Goal: Task Accomplishment & Management: Complete application form

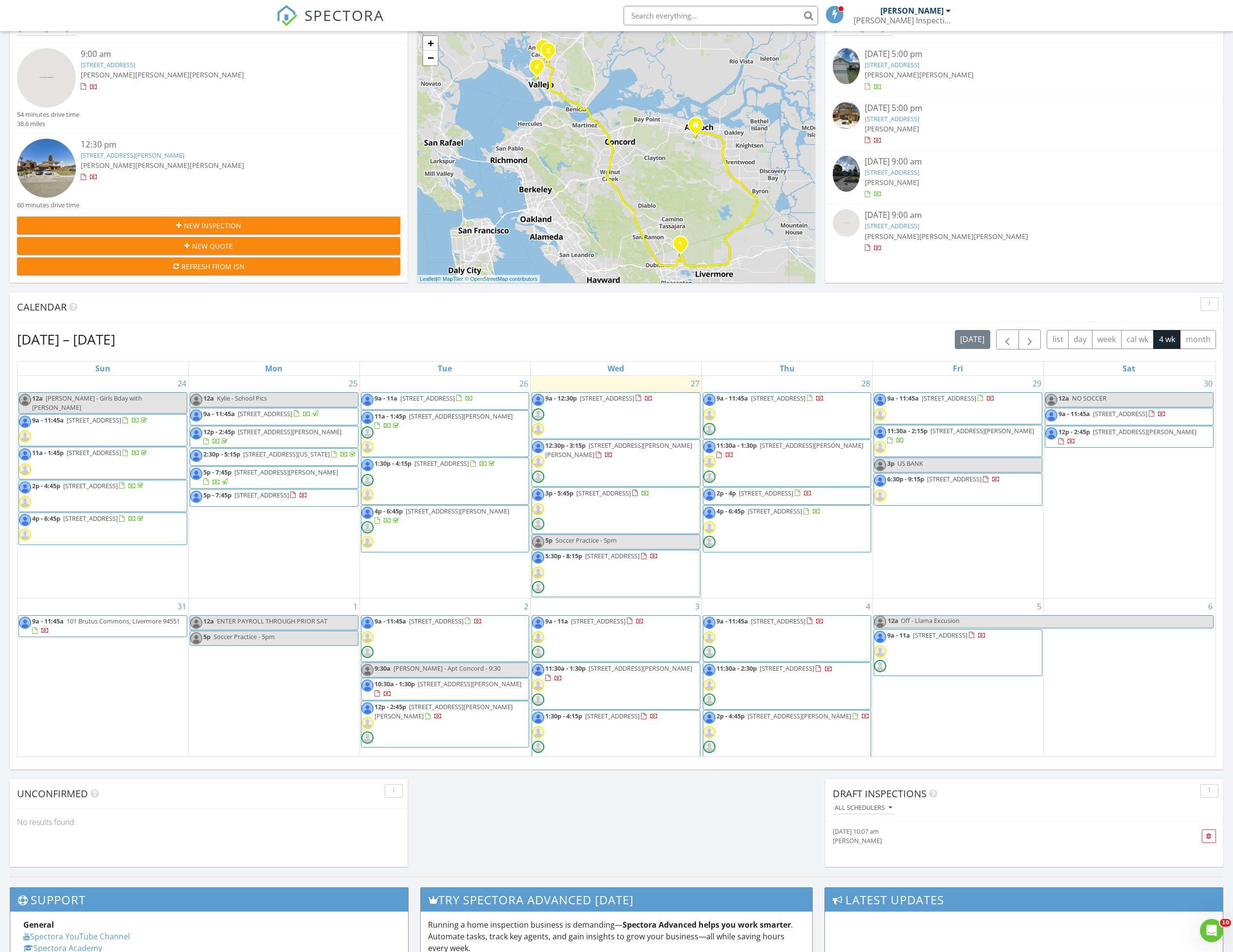
scroll to position [146, 0]
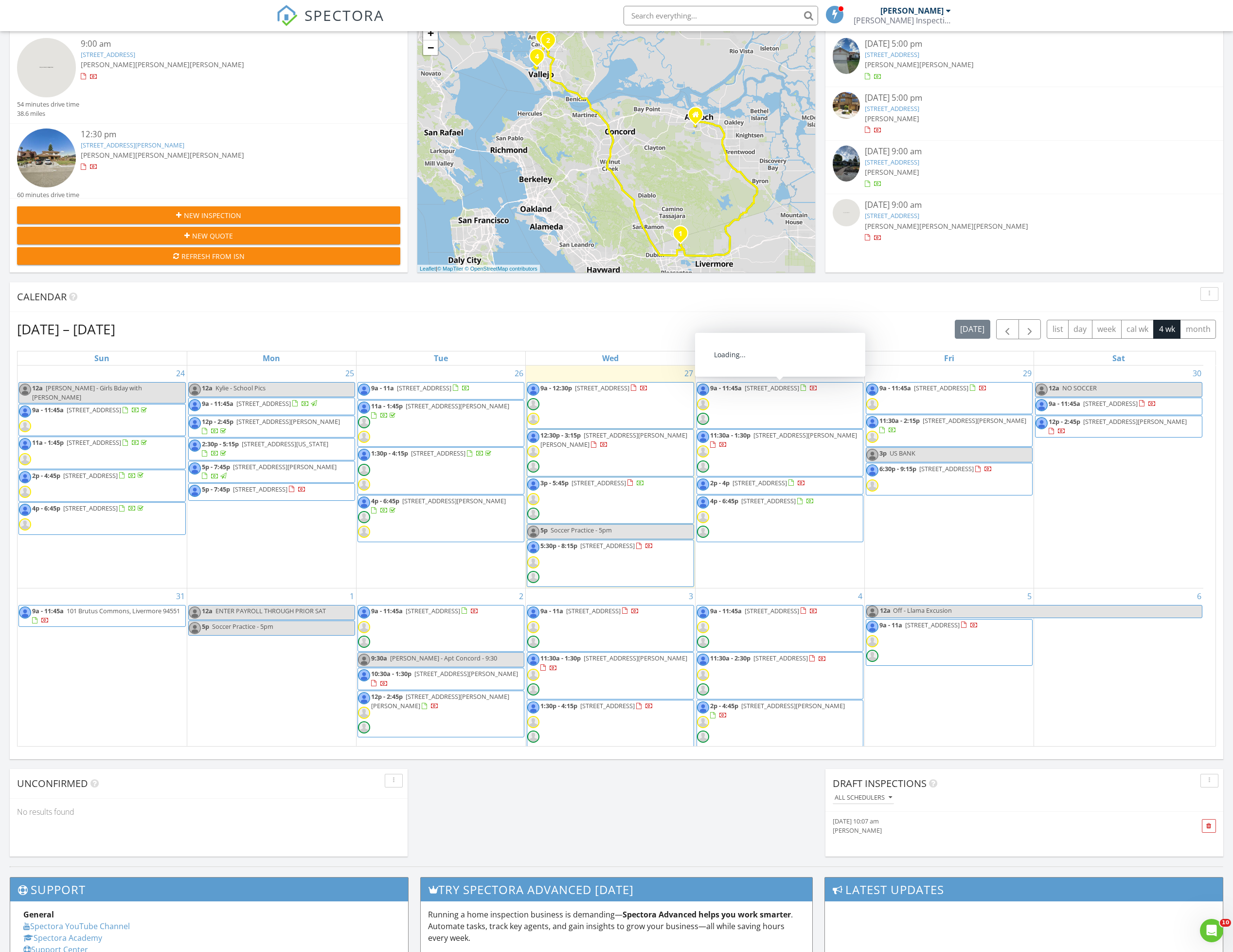
click at [778, 389] on span "[STREET_ADDRESS]" at bounding box center [773, 388] width 55 height 9
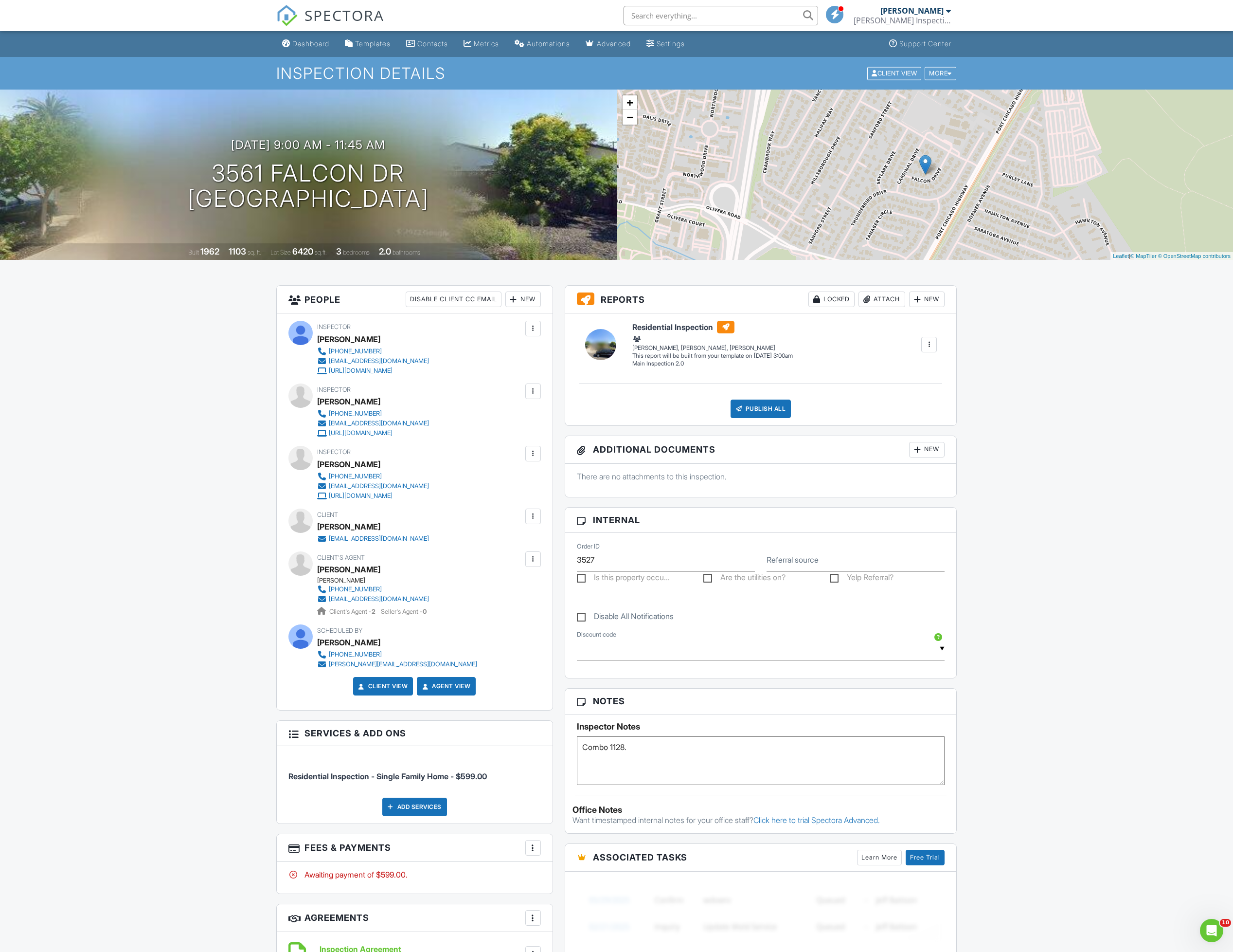
drag, startPoint x: 444, startPoint y: 44, endPoint x: 528, endPoint y: 200, distance: 177.2
click at [444, 44] on div "Contacts" at bounding box center [433, 43] width 31 height 8
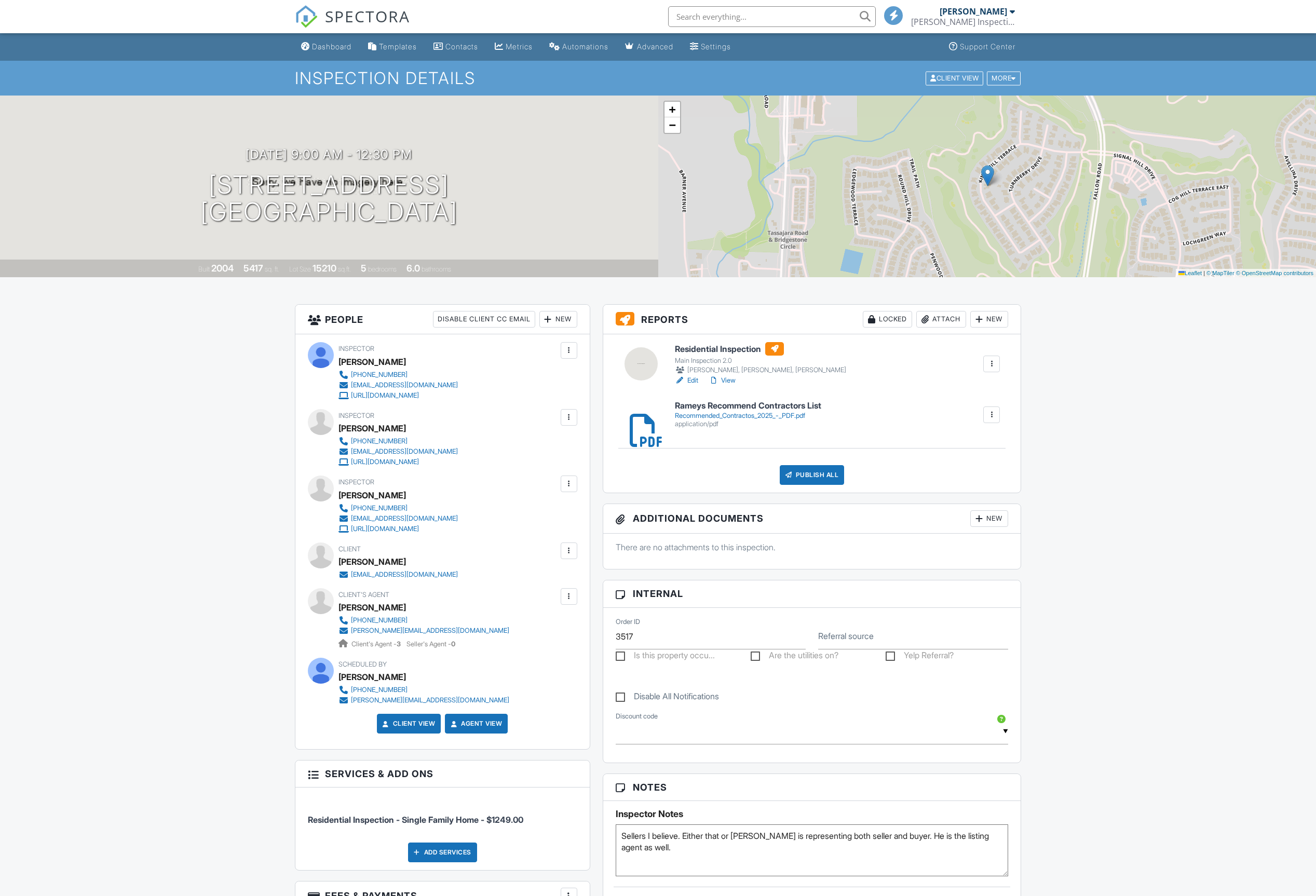
click at [691, 380] on link "Edit" at bounding box center [687, 381] width 23 height 11
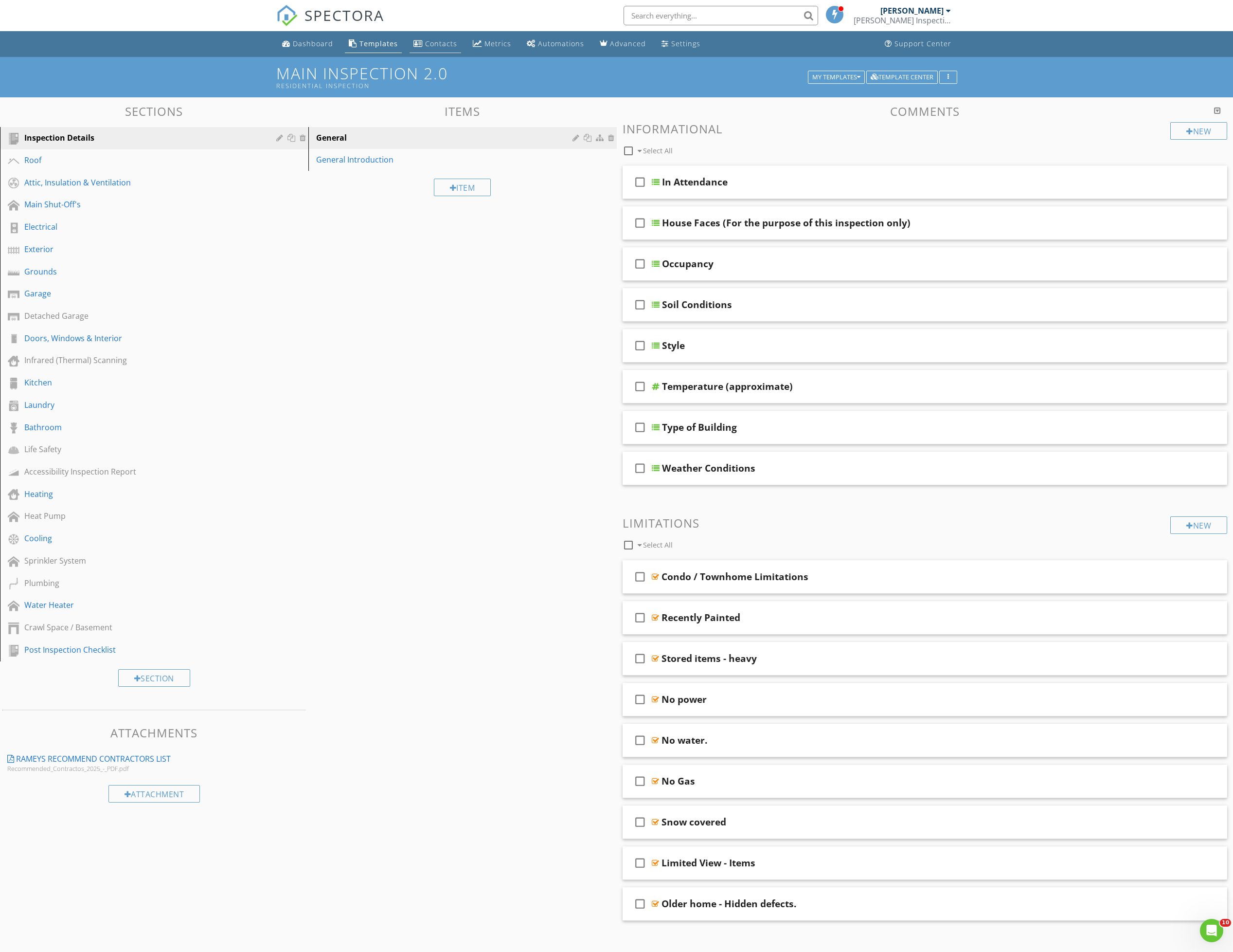
click at [450, 39] on div "Contacts" at bounding box center [440, 44] width 32 height 9
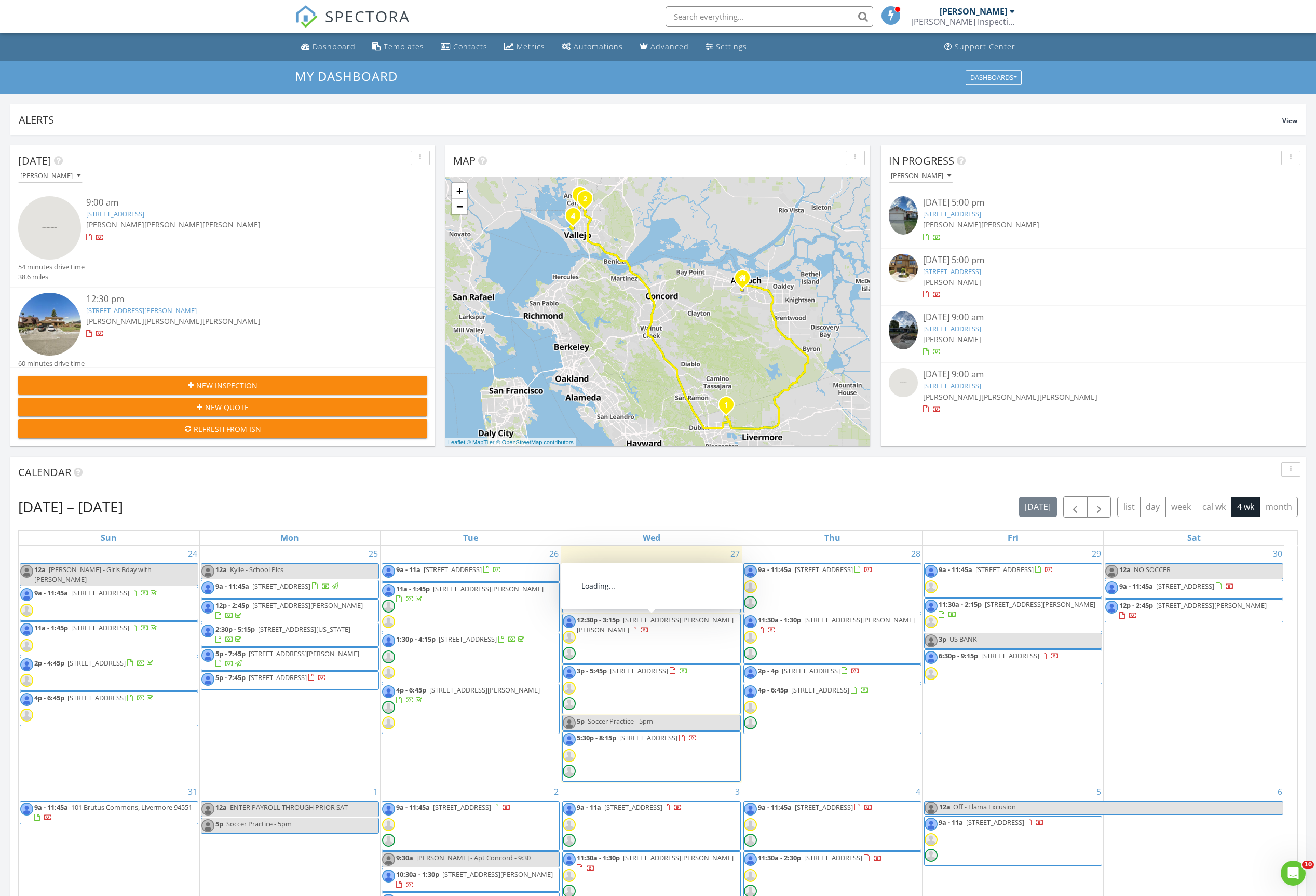
click at [662, 742] on span "[STREET_ADDRESS]" at bounding box center [649, 738] width 58 height 10
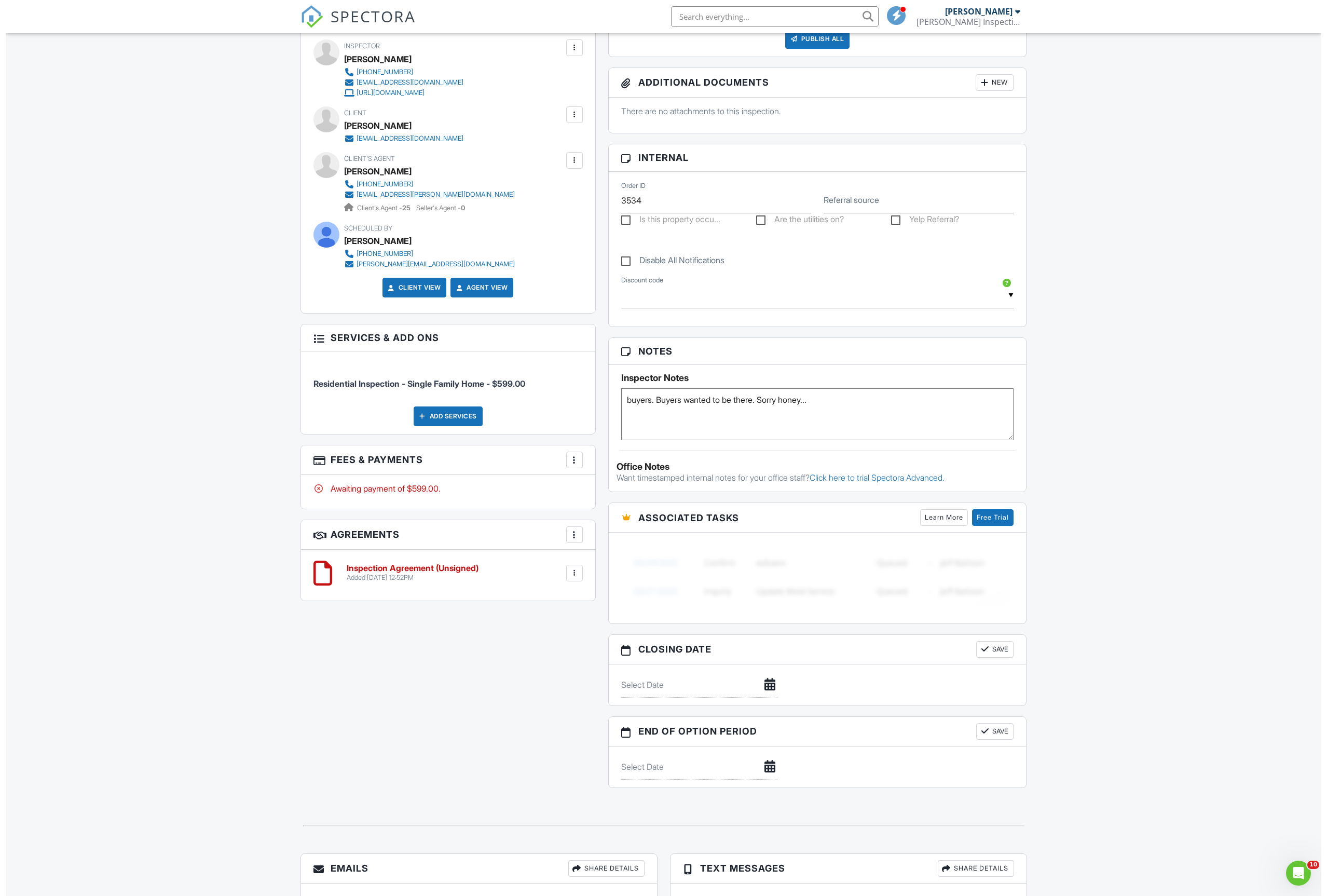
scroll to position [198, 0]
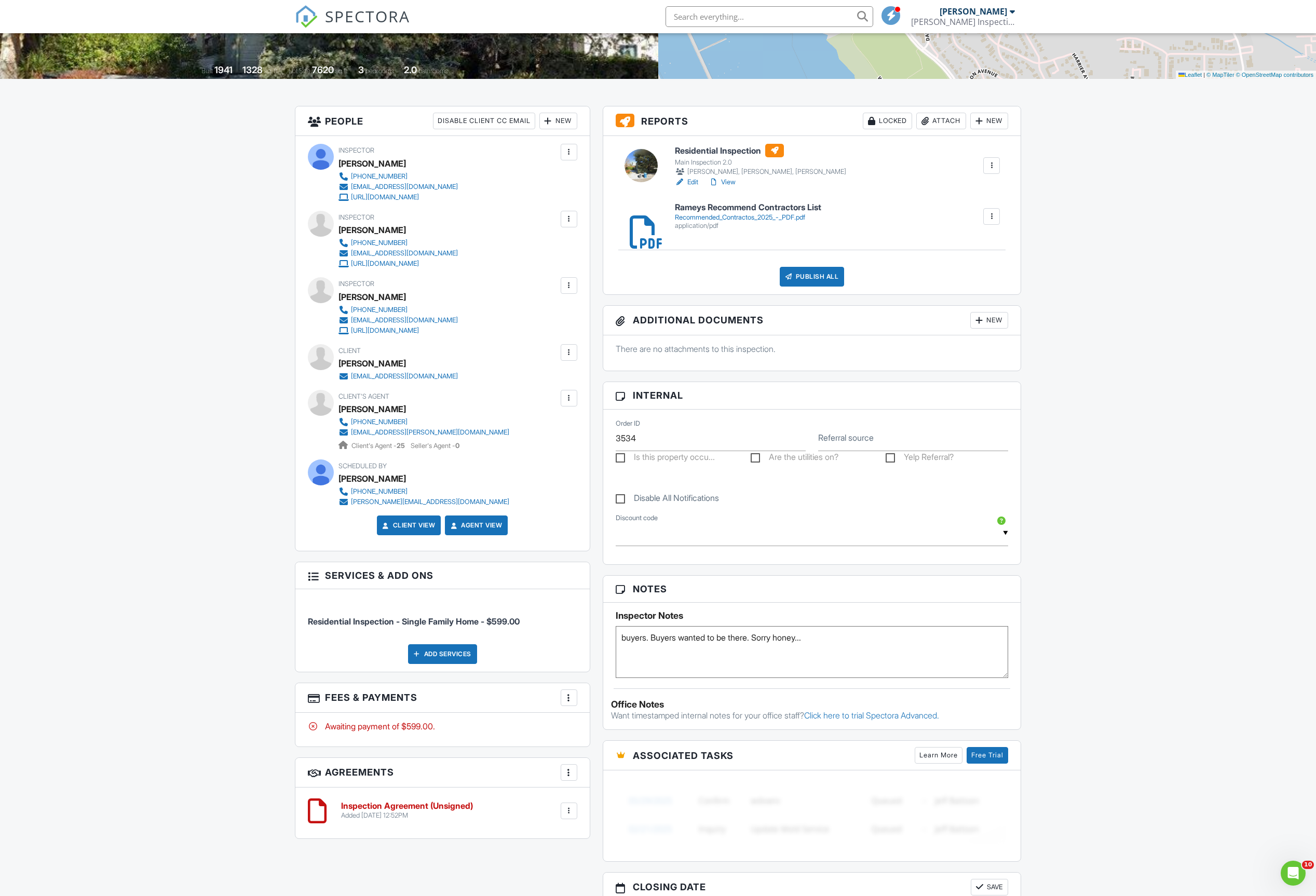
click at [571, 350] on div at bounding box center [569, 352] width 11 height 11
click at [505, 384] on li "Edit" at bounding box center [513, 383] width 116 height 26
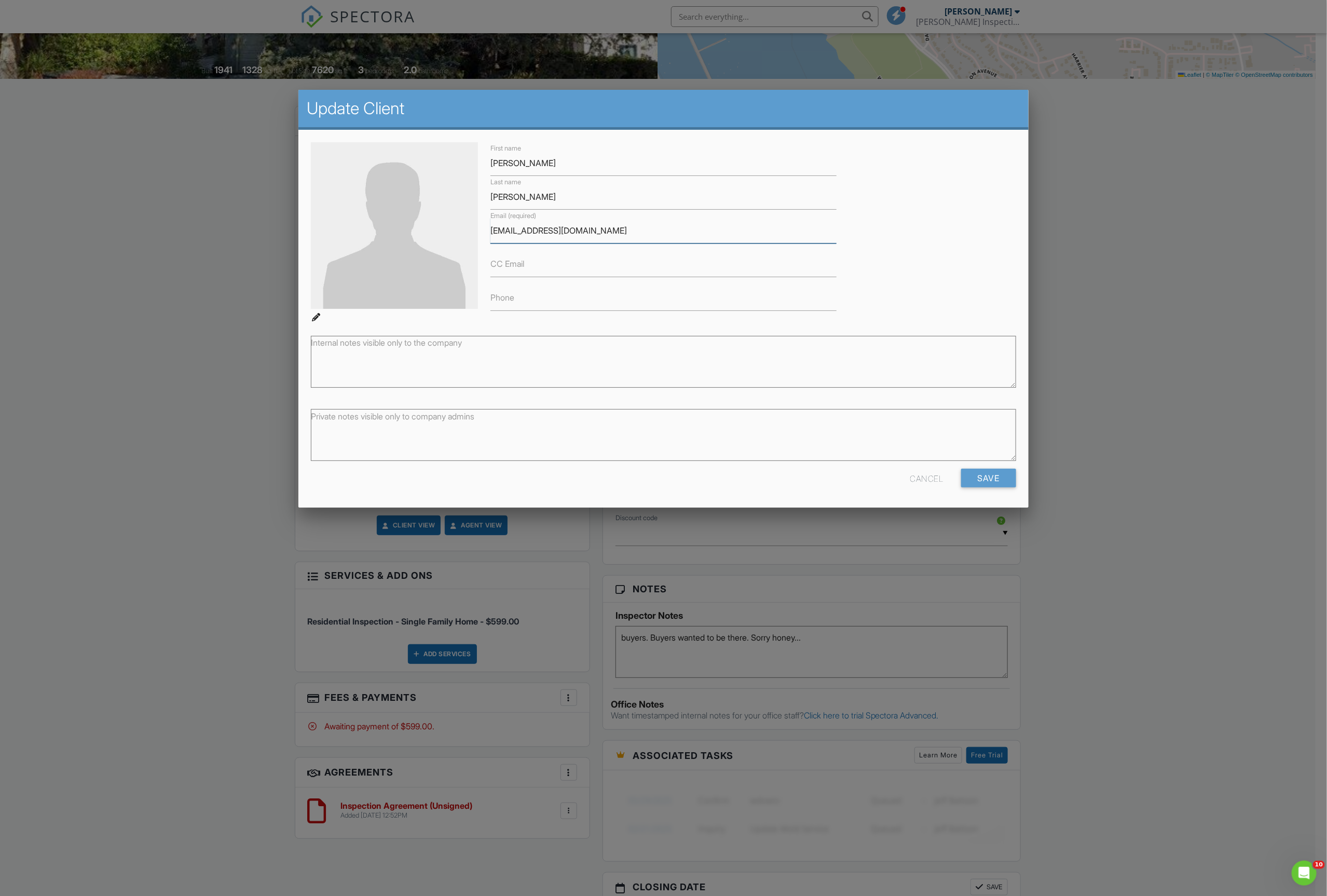
drag, startPoint x: 500, startPoint y: 230, endPoint x: 575, endPoint y: 243, distance: 76.1
click at [502, 230] on input "julia887@yahoo.com" at bounding box center [663, 231] width 347 height 25
type input "jullia887@yahoo.com"
click at [1016, 481] on div "Cancel Save" at bounding box center [663, 481] width 717 height 26
click at [995, 478] on input "Save" at bounding box center [988, 478] width 55 height 18
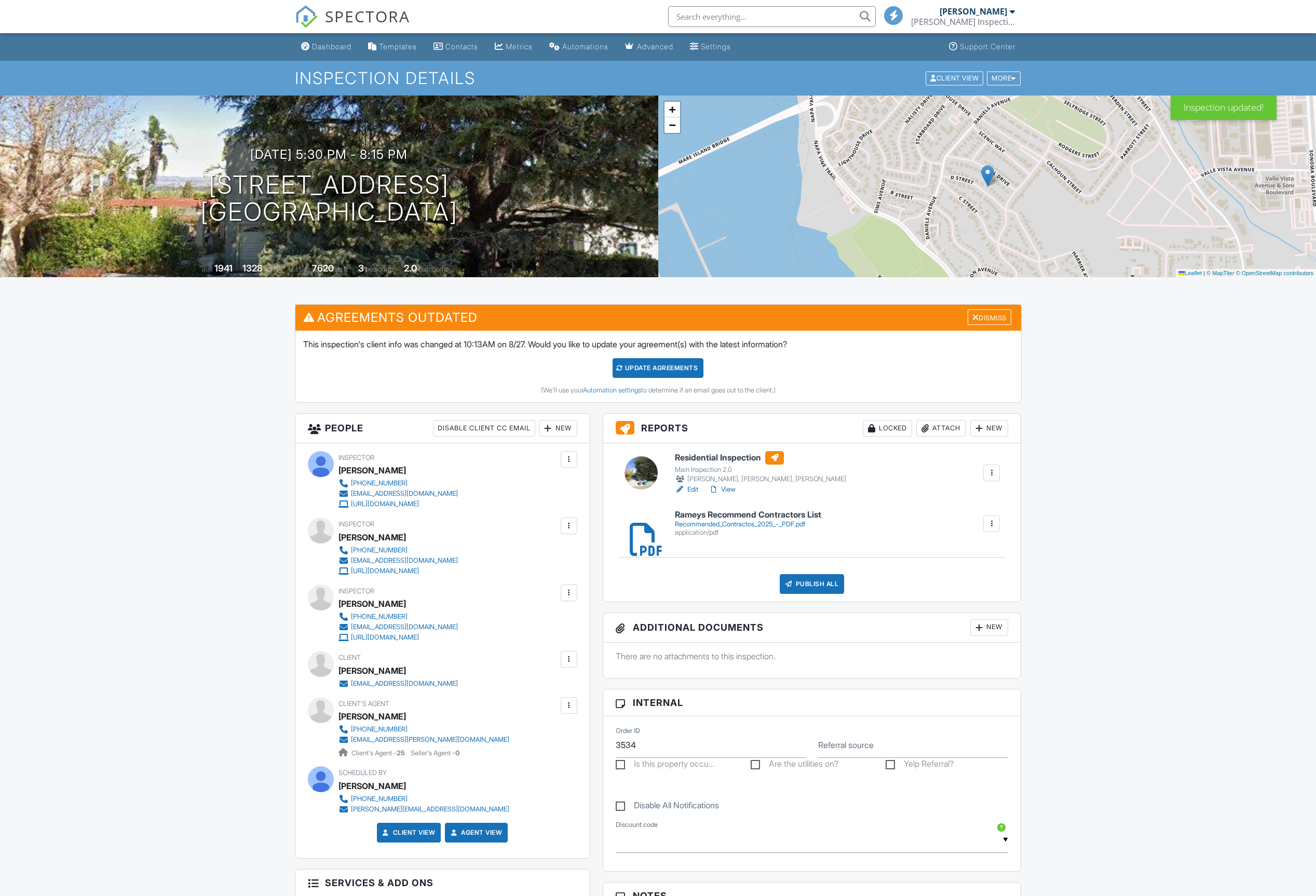
click at [565, 661] on div at bounding box center [569, 659] width 11 height 11
click at [497, 723] on li "Resend Confirmation Email" at bounding box center [513, 716] width 116 height 26
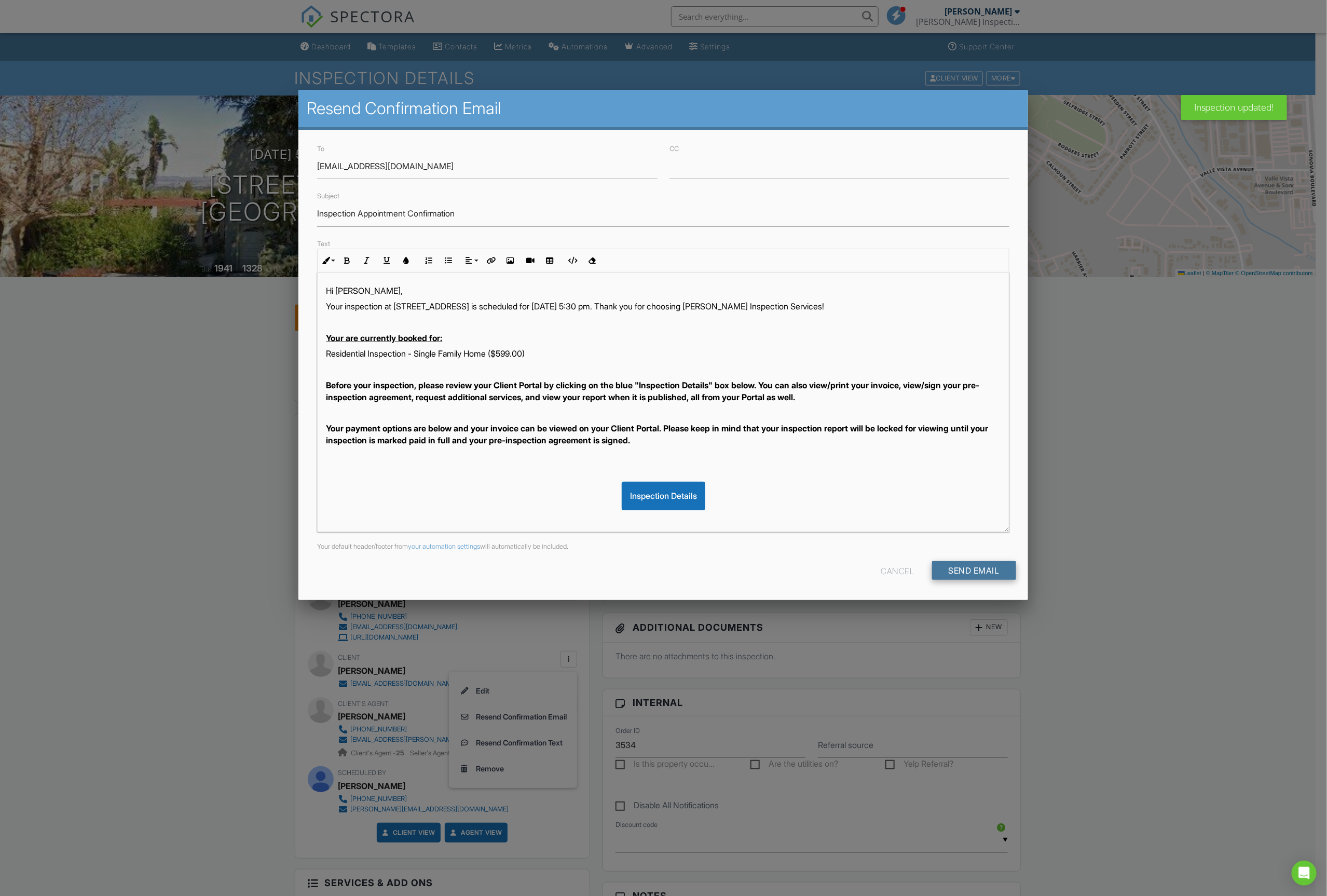
click at [967, 573] on input "Send Email" at bounding box center [974, 570] width 84 height 18
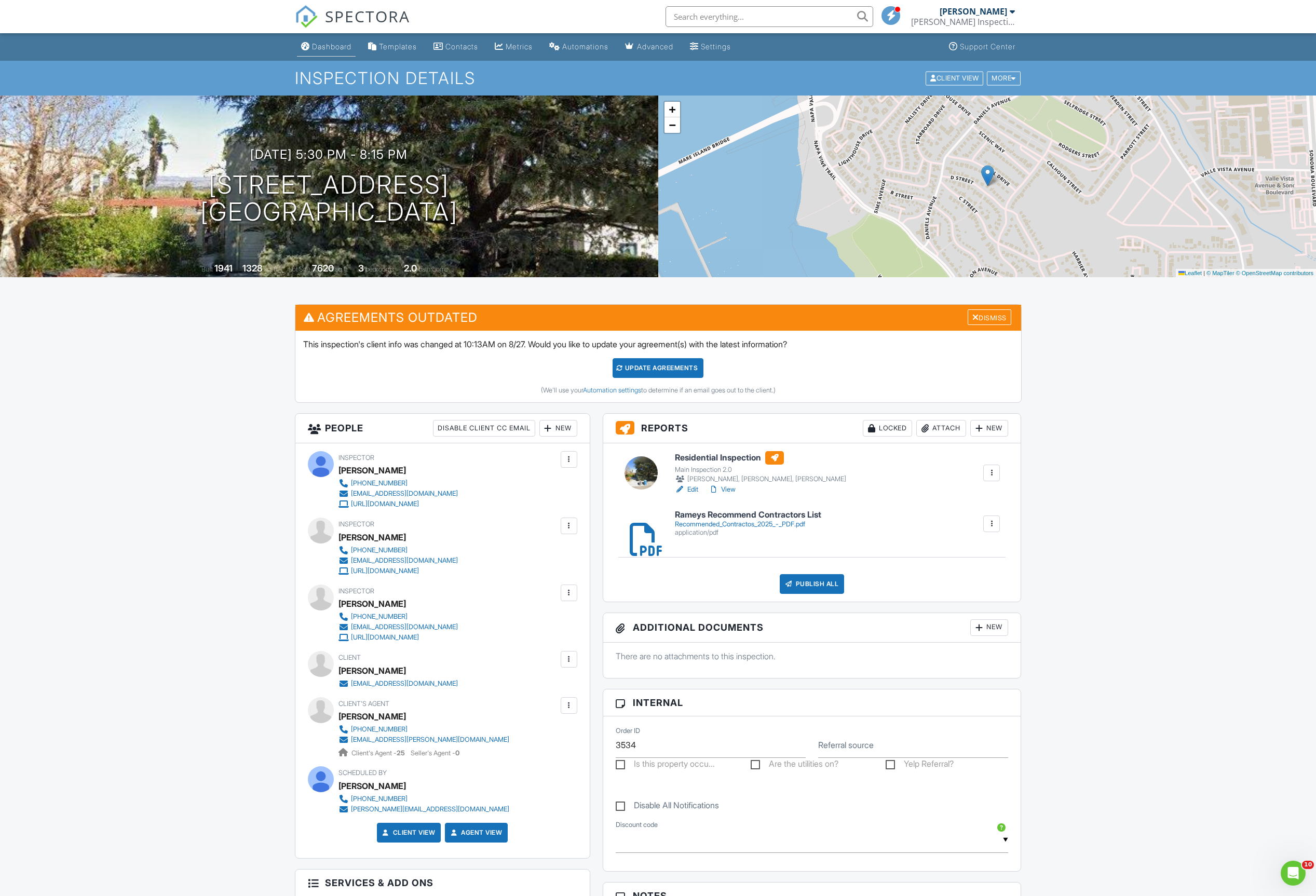
click at [315, 46] on div "Dashboard" at bounding box center [331, 46] width 40 height 9
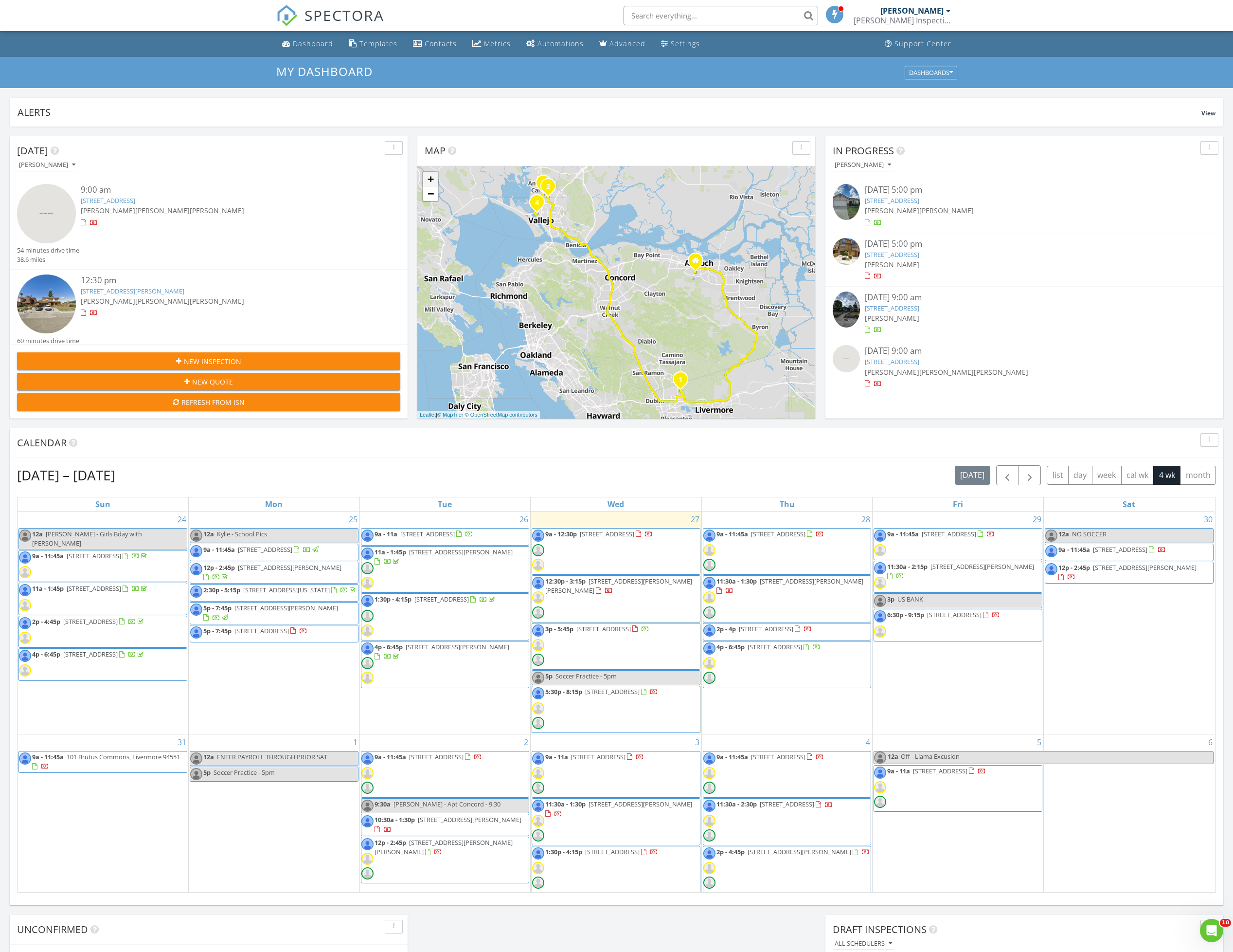
click at [425, 180] on link "+" at bounding box center [430, 179] width 15 height 15
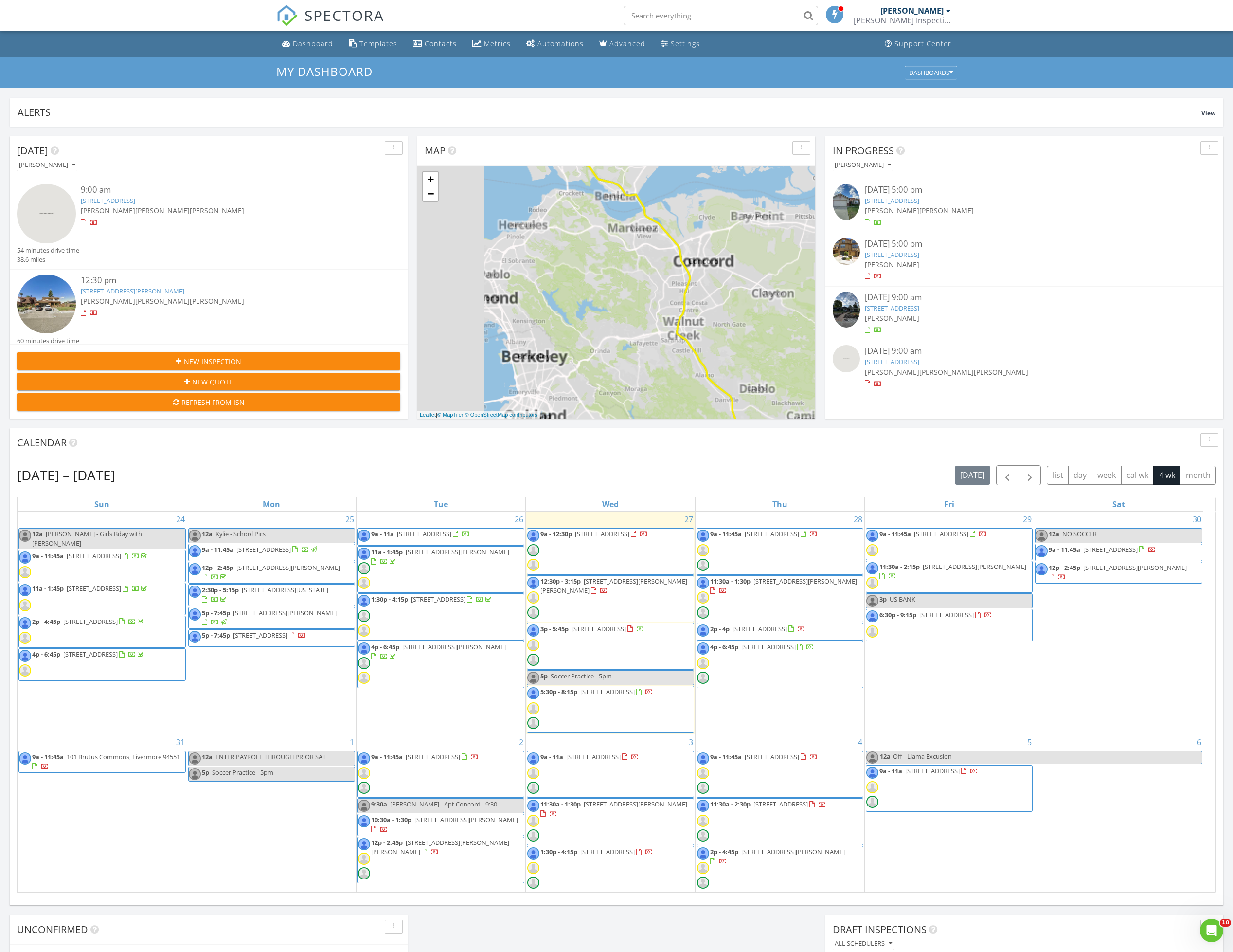
drag, startPoint x: 533, startPoint y: 343, endPoint x: 651, endPoint y: 340, distance: 118.0
click at [651, 340] on div "1 2 3 4 1 2 3 4 1 2 3 4 + − CA 4, Vasco Road, Donald D Doyle Highway, Senator D…" at bounding box center [616, 292] width 398 height 253
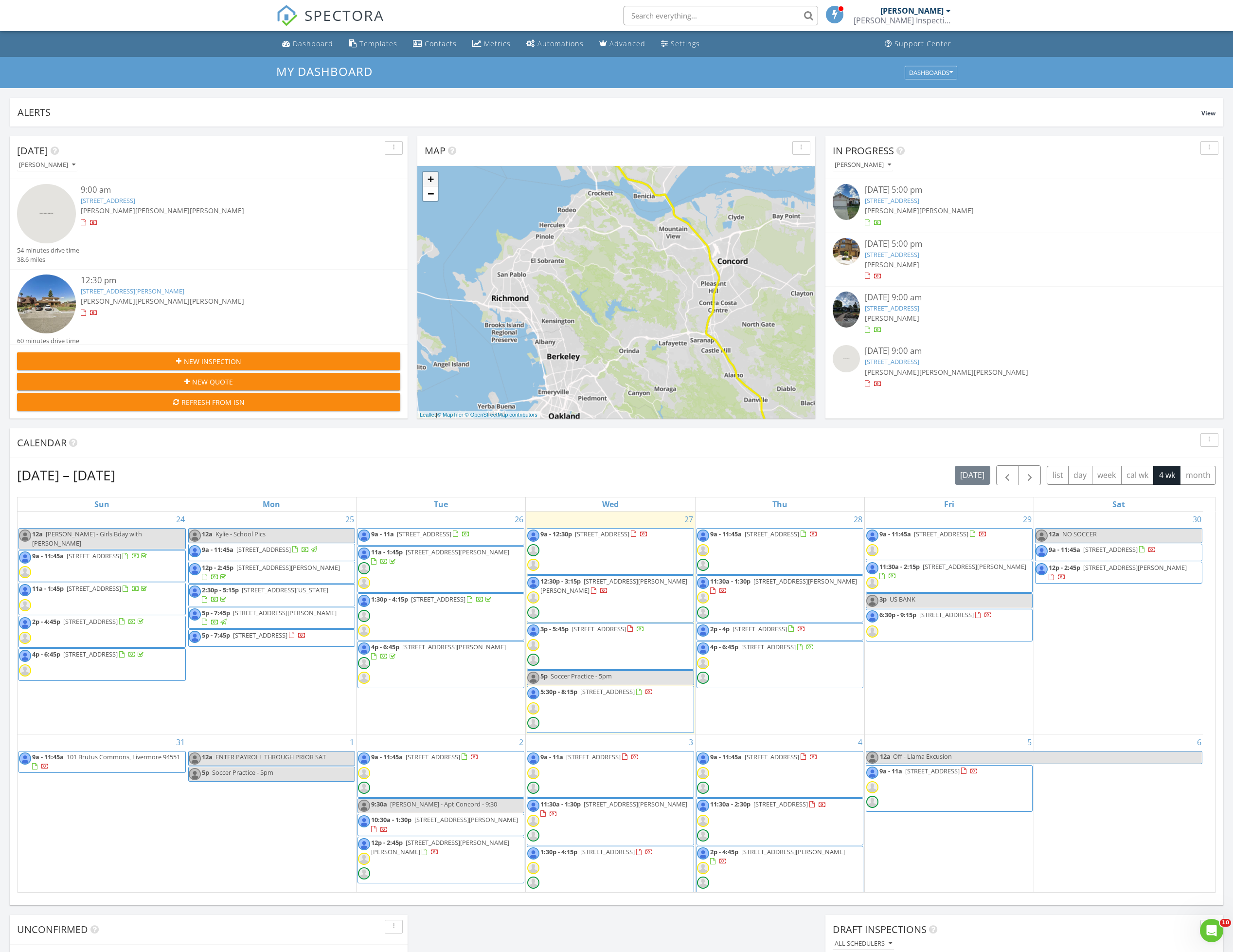
click at [426, 176] on link "+" at bounding box center [430, 179] width 15 height 15
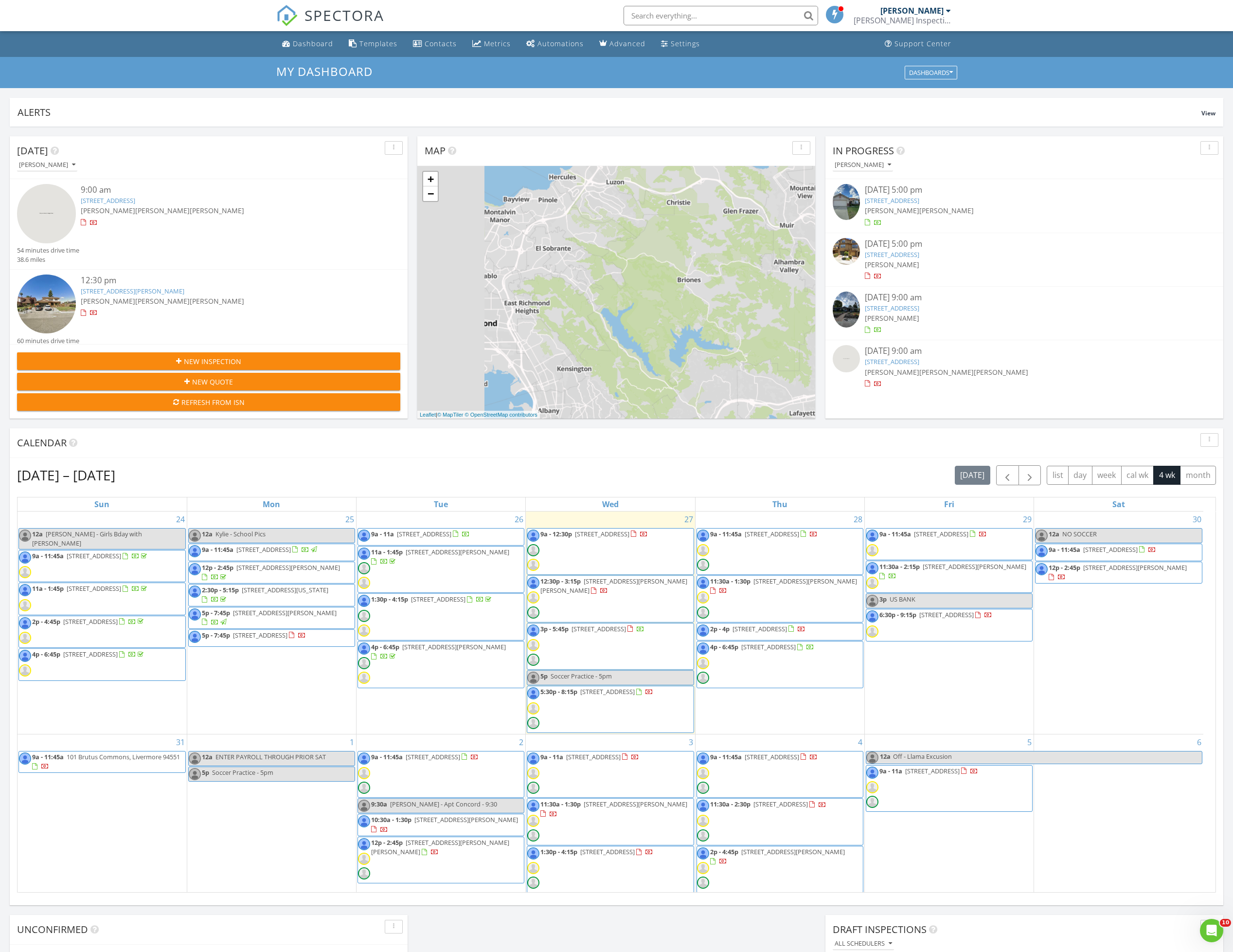
drag, startPoint x: 491, startPoint y: 336, endPoint x: 567, endPoint y: 355, distance: 78.3
click at [567, 355] on div "1 2 3 4 1 2 3 4 1 2 3 4 + − CA 4, Vasco Road, Donald D Doyle Highway, Senator D…" at bounding box center [616, 292] width 398 height 253
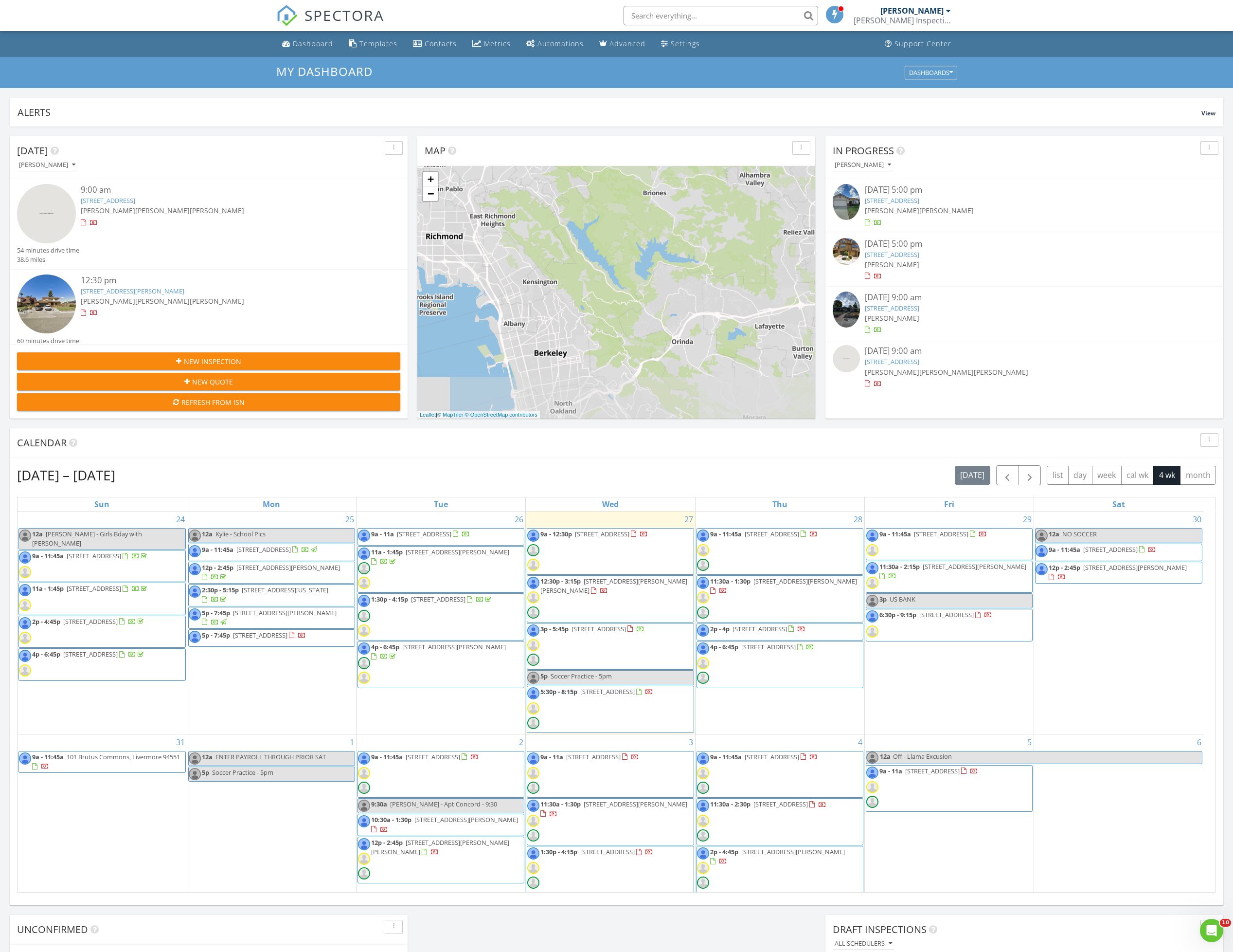
drag, startPoint x: 567, startPoint y: 355, endPoint x: 529, endPoint y: 256, distance: 106.0
click at [529, 256] on div "1 2 3 4 1 2 3 4 1 2 3 4 + − CA 4, Vasco Road, Donald D Doyle Highway, Senator D…" at bounding box center [616, 292] width 398 height 253
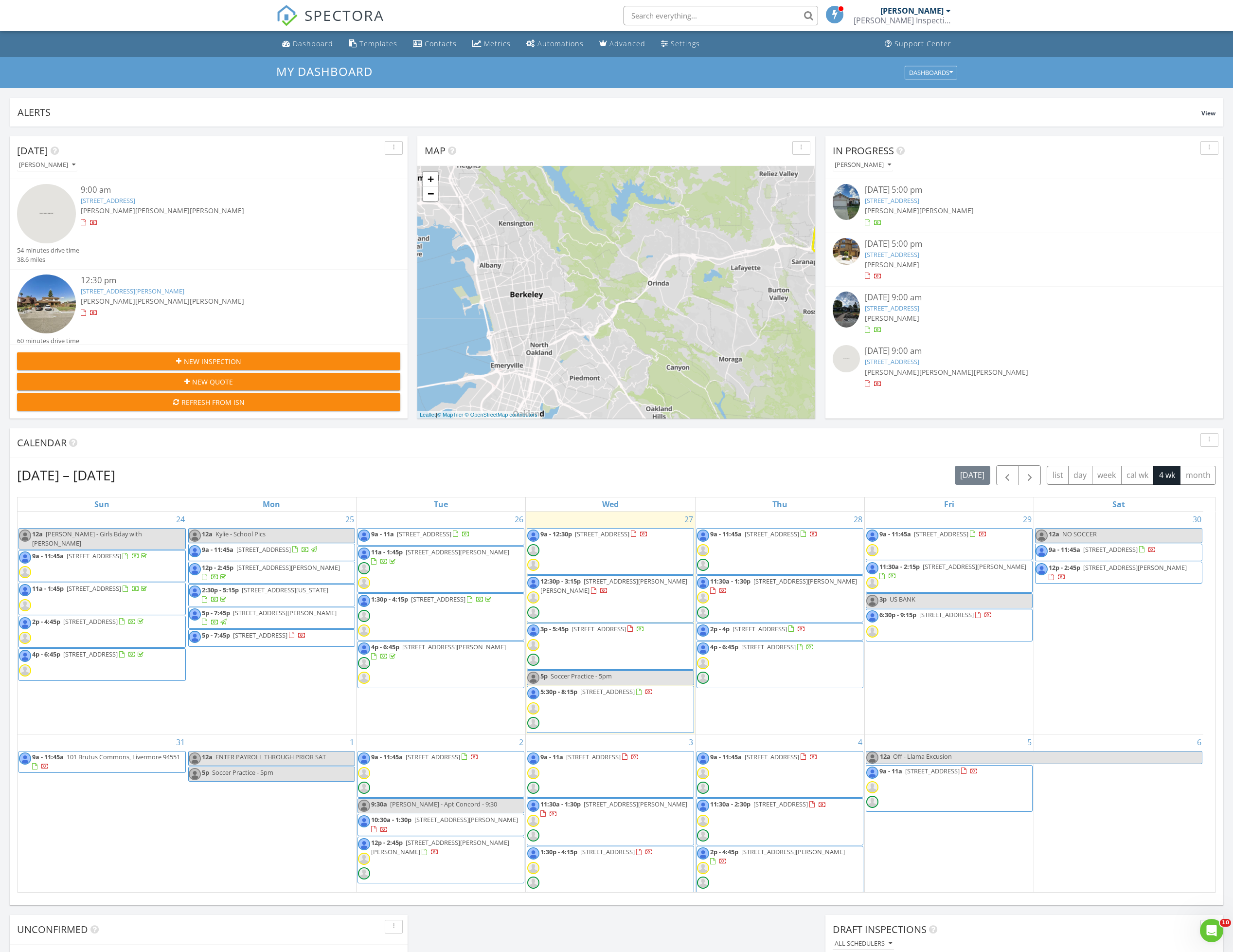
drag, startPoint x: 555, startPoint y: 358, endPoint x: 530, endPoint y: 292, distance: 70.6
click at [530, 292] on div "1 2 3 4 1 2 3 4 1 2 3 4 + − CA 4, Vasco Road, Donald D Doyle Highway, Senator D…" at bounding box center [616, 292] width 398 height 253
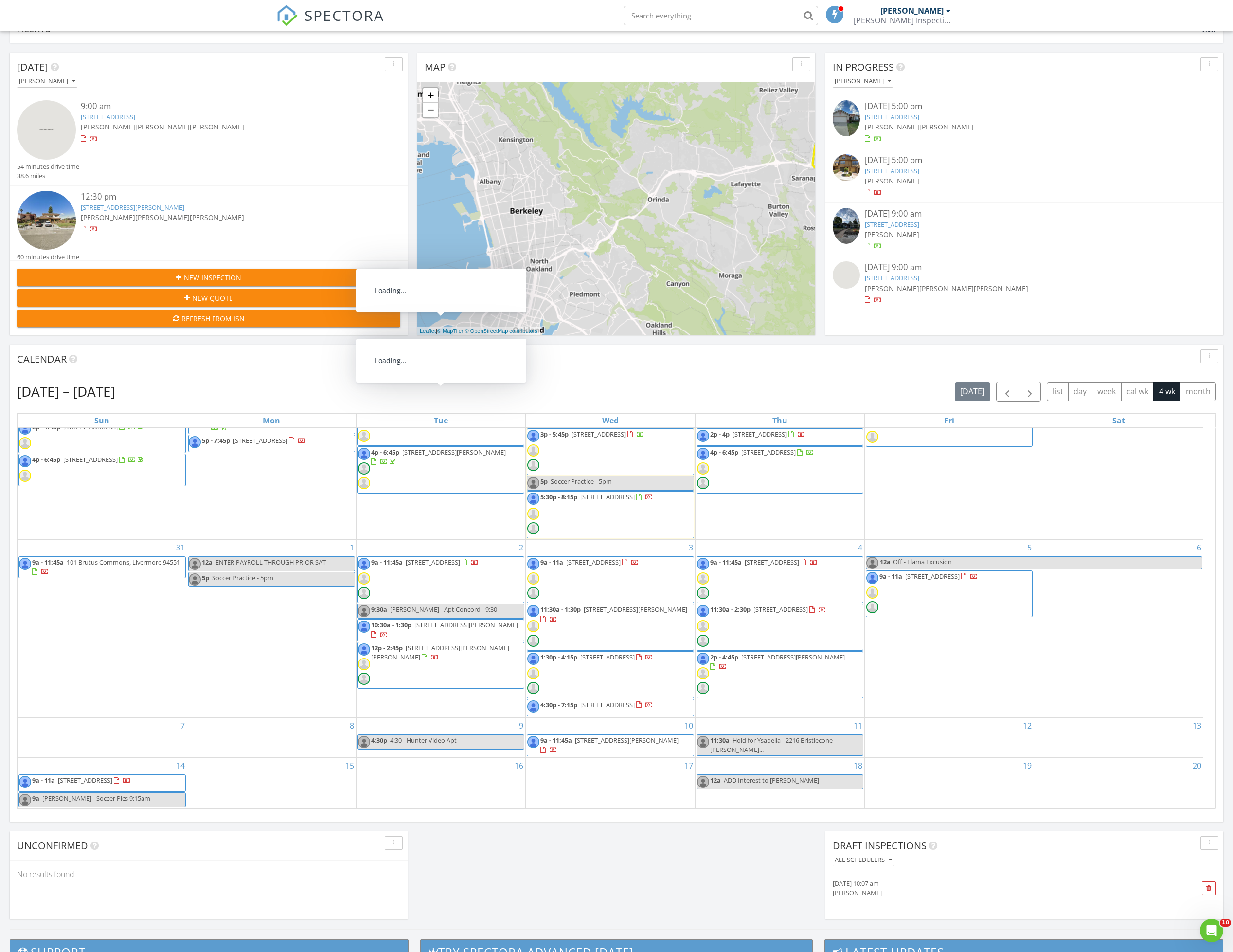
scroll to position [146, 0]
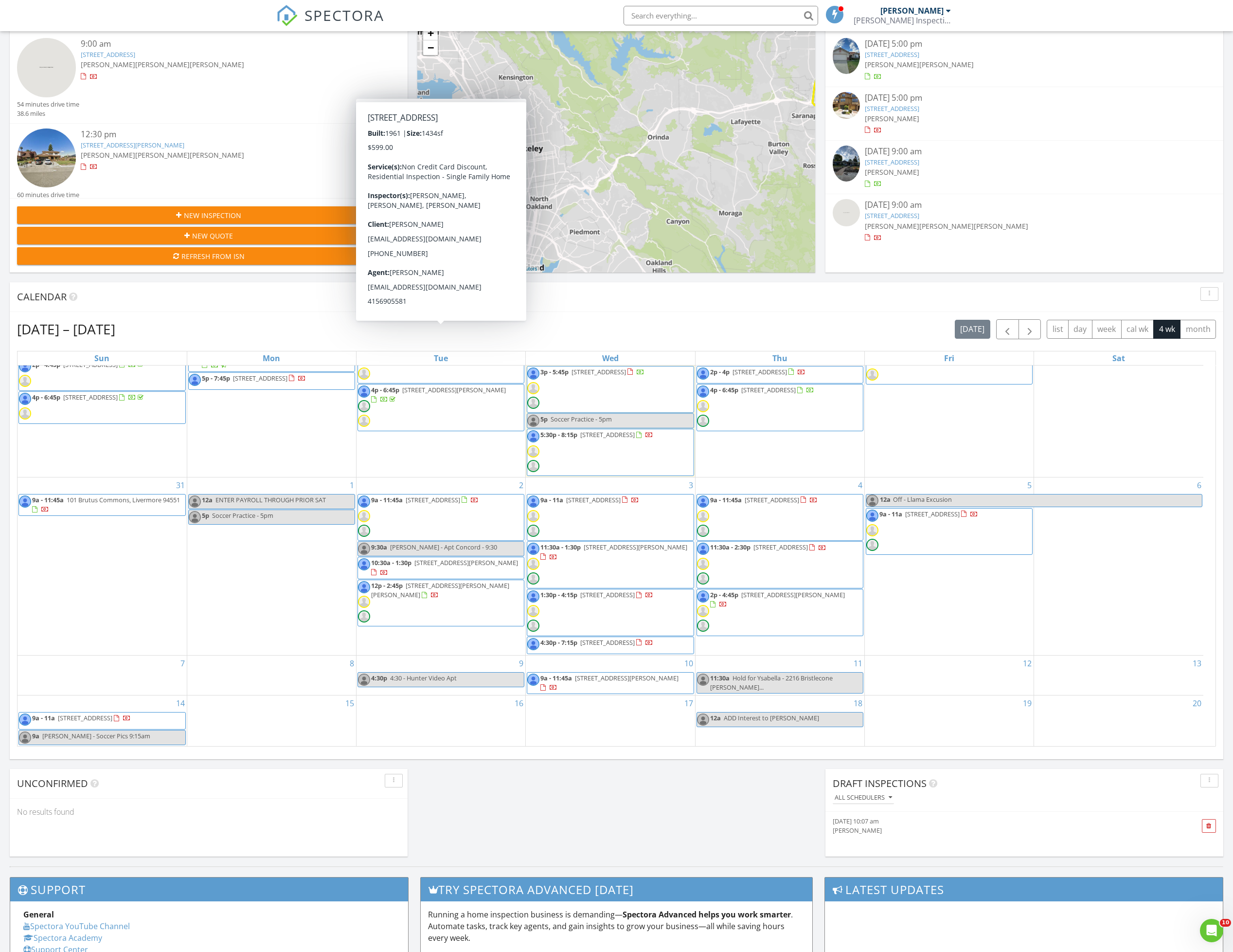
click at [292, 675] on div "8" at bounding box center [272, 674] width 169 height 39
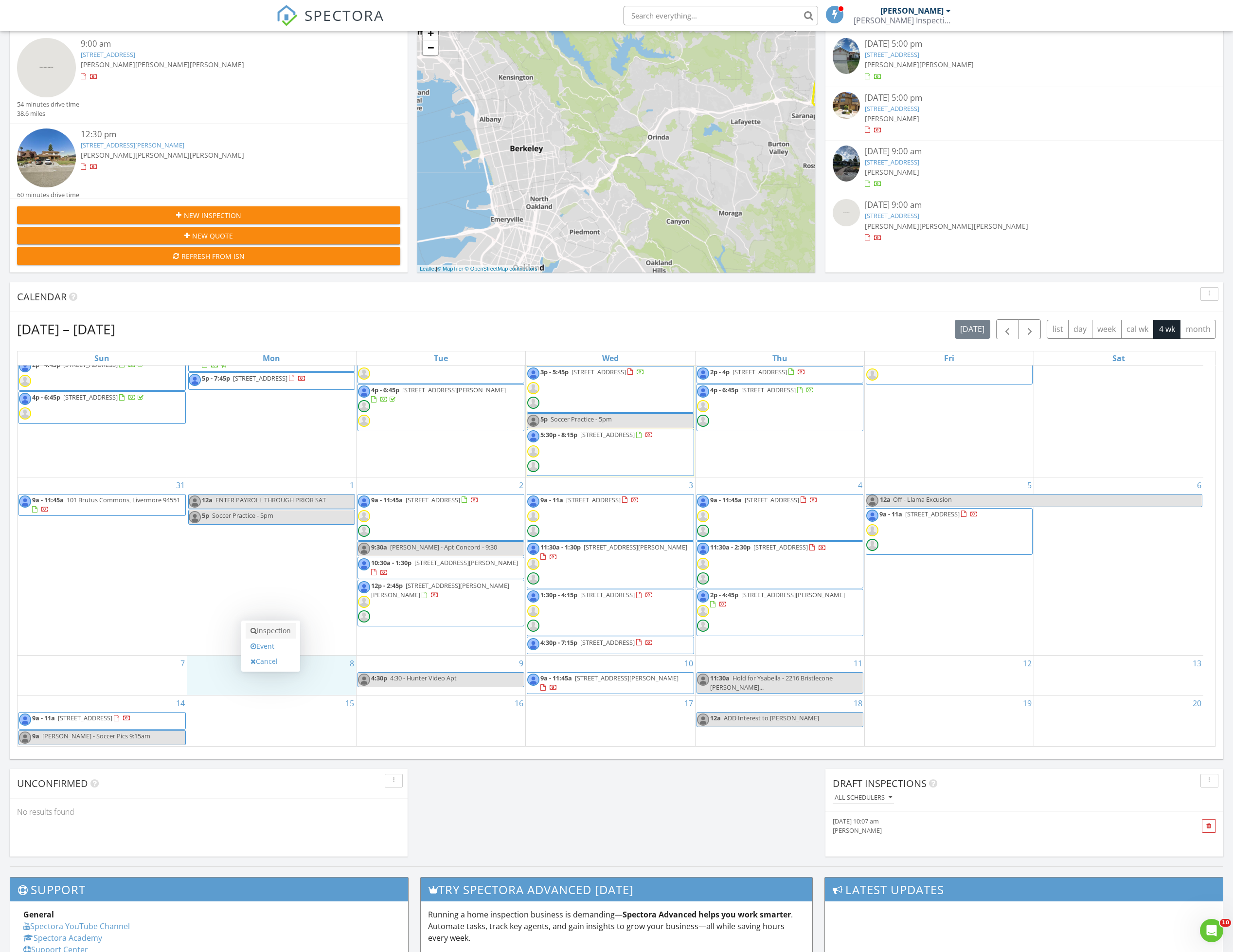
click at [282, 635] on link "Inspection" at bounding box center [270, 630] width 50 height 15
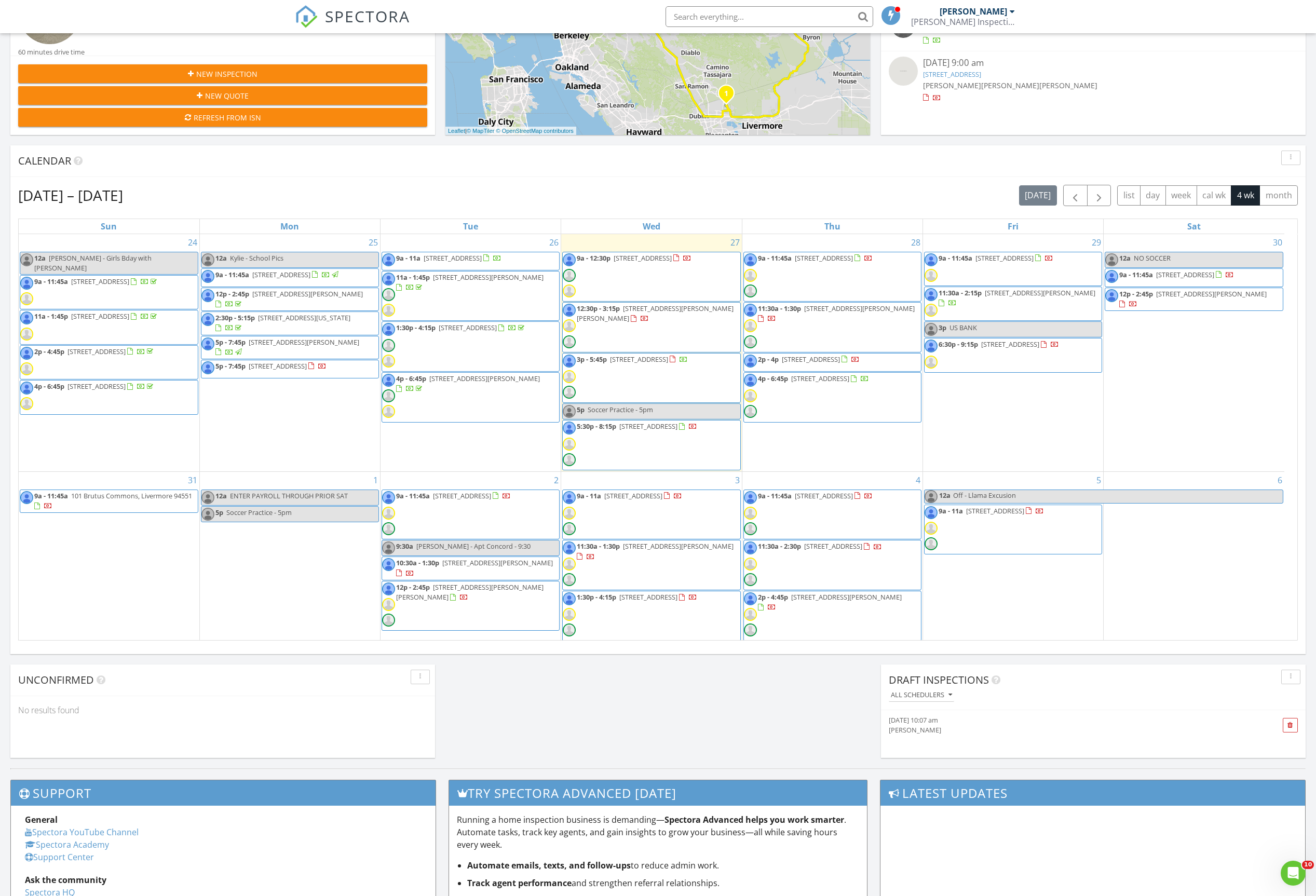
scroll to position [136, 0]
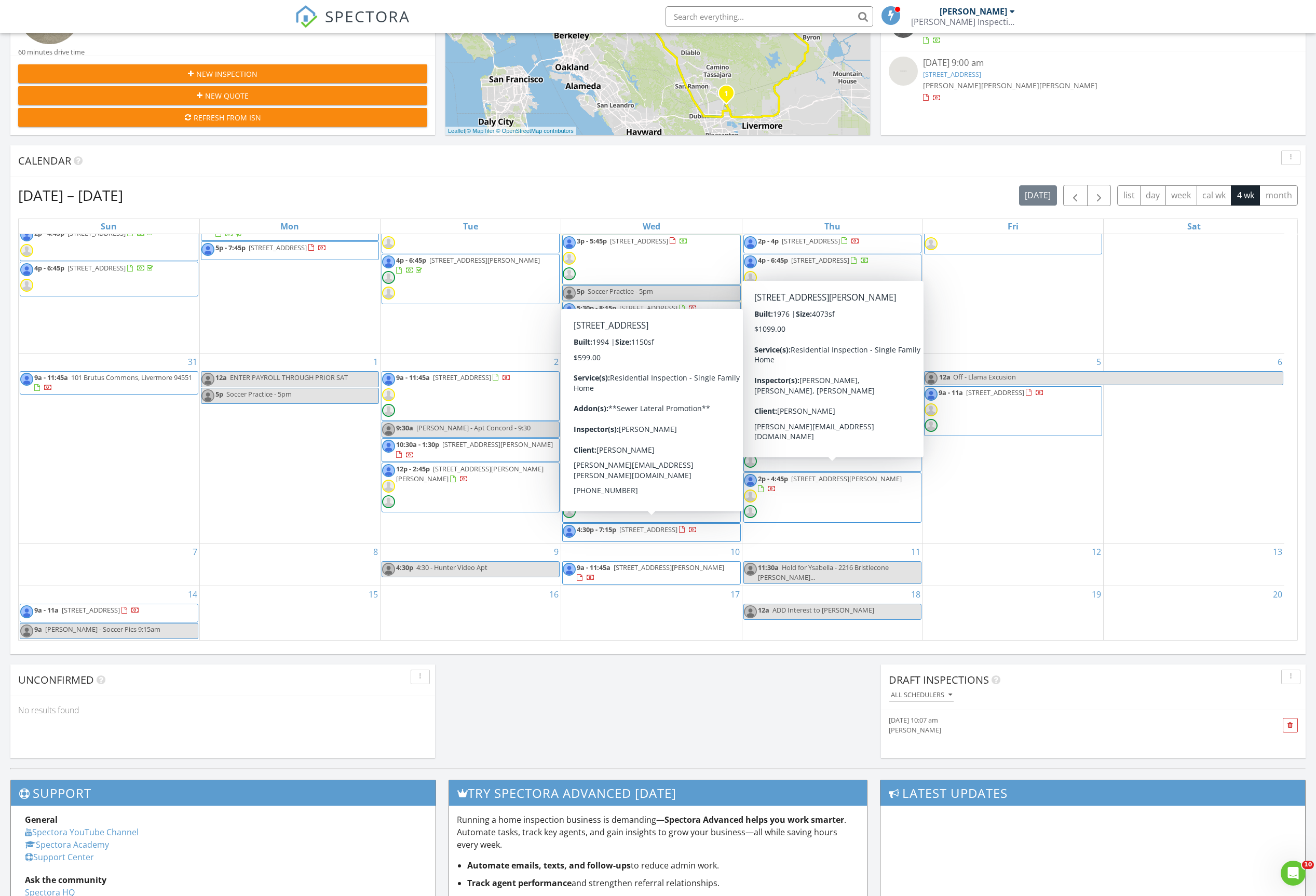
drag, startPoint x: 612, startPoint y: 539, endPoint x: 623, endPoint y: 528, distance: 15.6
click at [623, 528] on span "4:30p - 7:15p [STREET_ADDRESS]" at bounding box center [630, 533] width 134 height 16
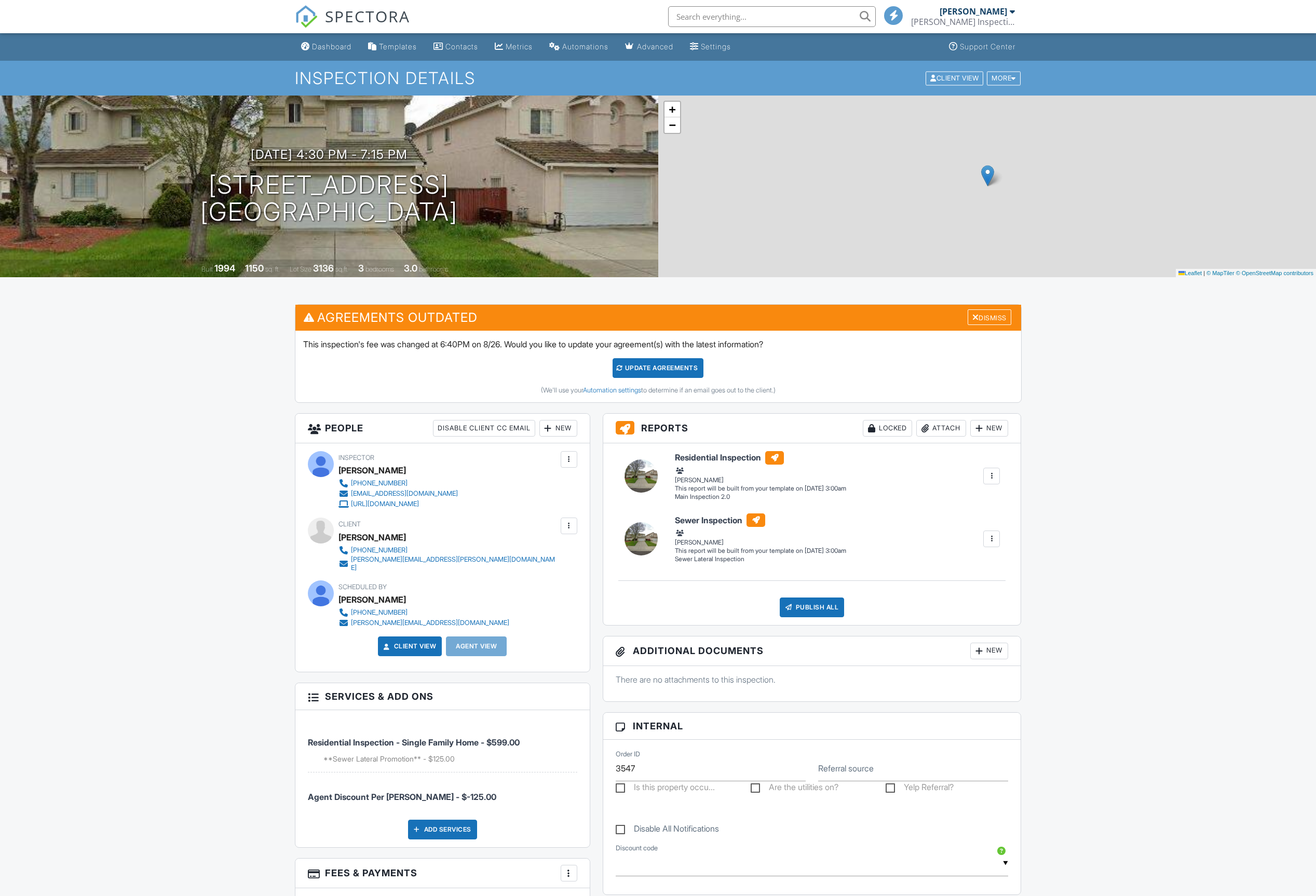
click at [567, 427] on div "New" at bounding box center [558, 428] width 38 height 17
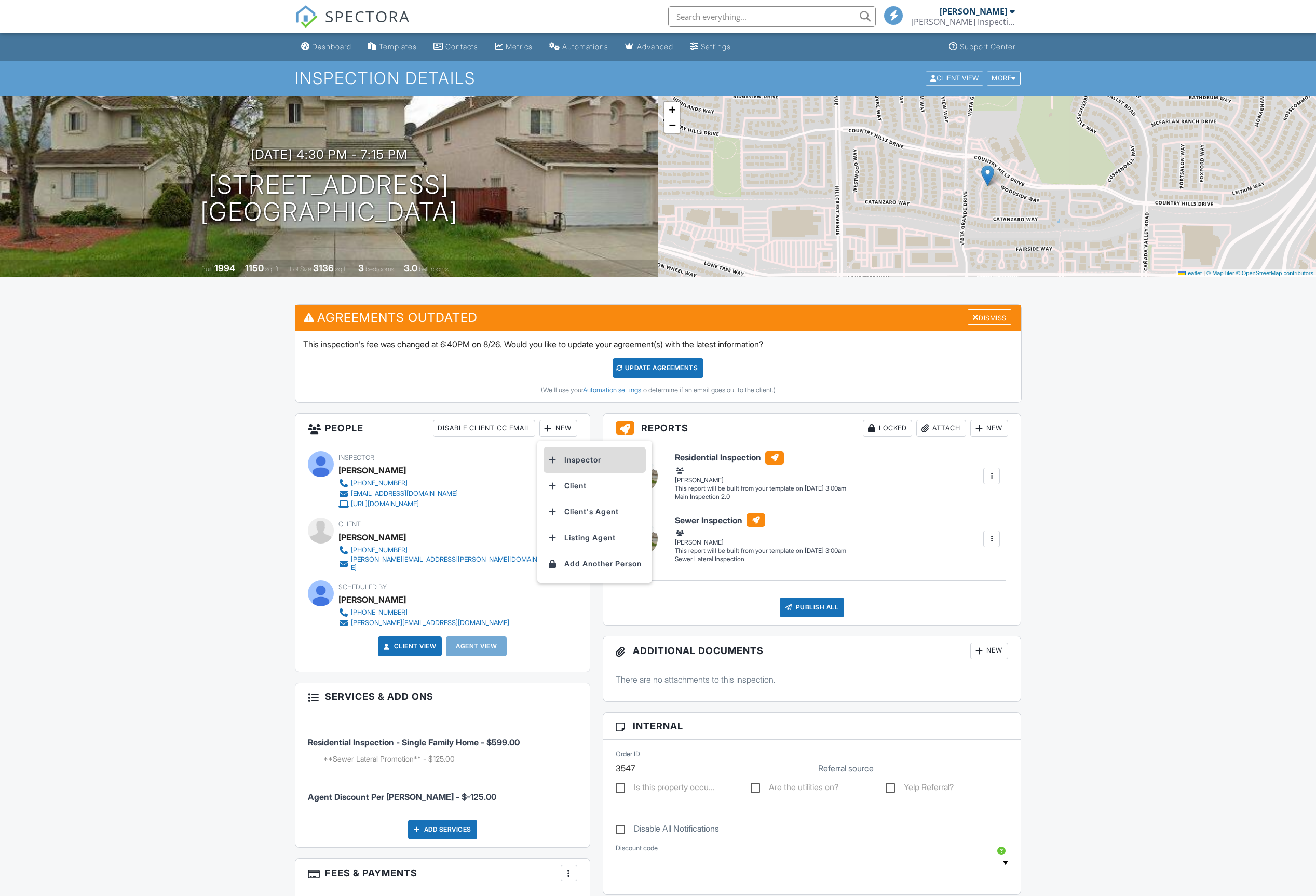
click at [574, 459] on li "Inspector" at bounding box center [594, 459] width 102 height 26
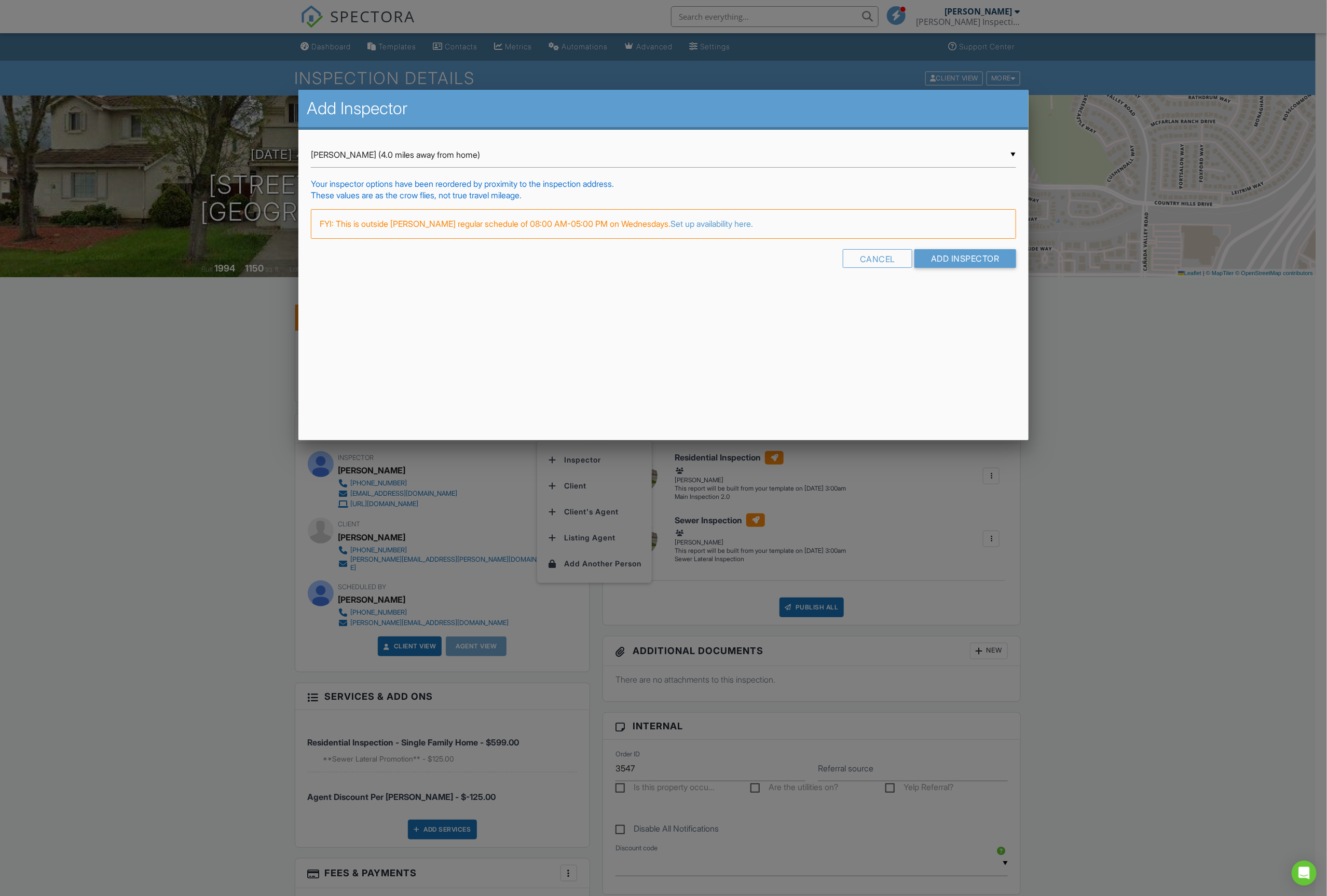
click at [372, 154] on div "▼ Veronica Green (4.0 miles away from home) Veronica Green (4.0 miles away from…" at bounding box center [663, 155] width 705 height 25
click at [360, 183] on span "Hunter Padilla (29.0 miles away from last job)" at bounding box center [663, 181] width 706 height 26
type input "Hunter Padilla (29.0 miles away from last job)"
click at [955, 220] on div "FYI: This is outside Hunter Padilla's regular schedule of 08:00 AM-05:00 PM on …" at bounding box center [663, 222] width 705 height 28
click at [948, 262] on input "Add Inspector" at bounding box center [965, 258] width 102 height 18
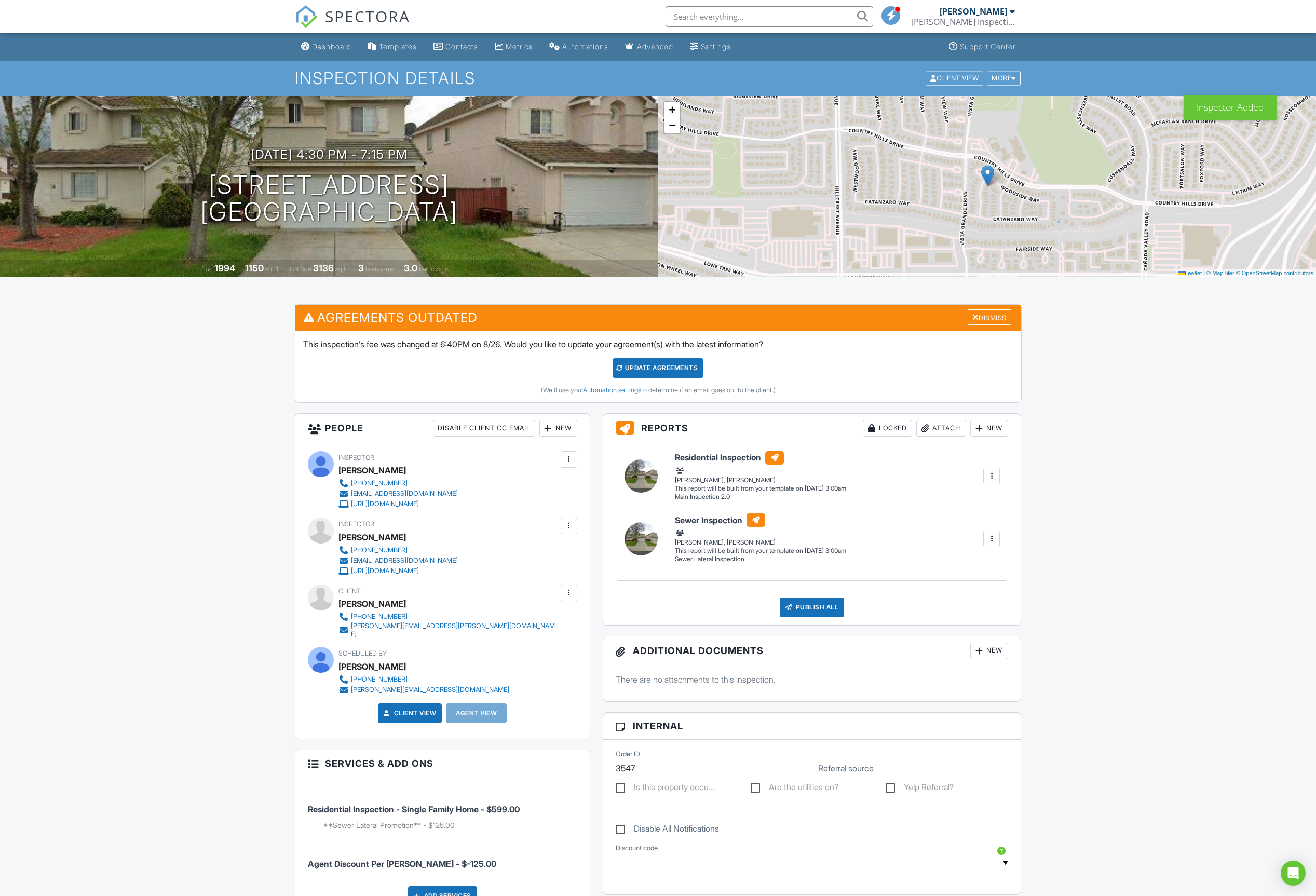
click at [562, 433] on div "New" at bounding box center [558, 428] width 38 height 17
click at [577, 466] on li "Inspector" at bounding box center [594, 459] width 102 height 26
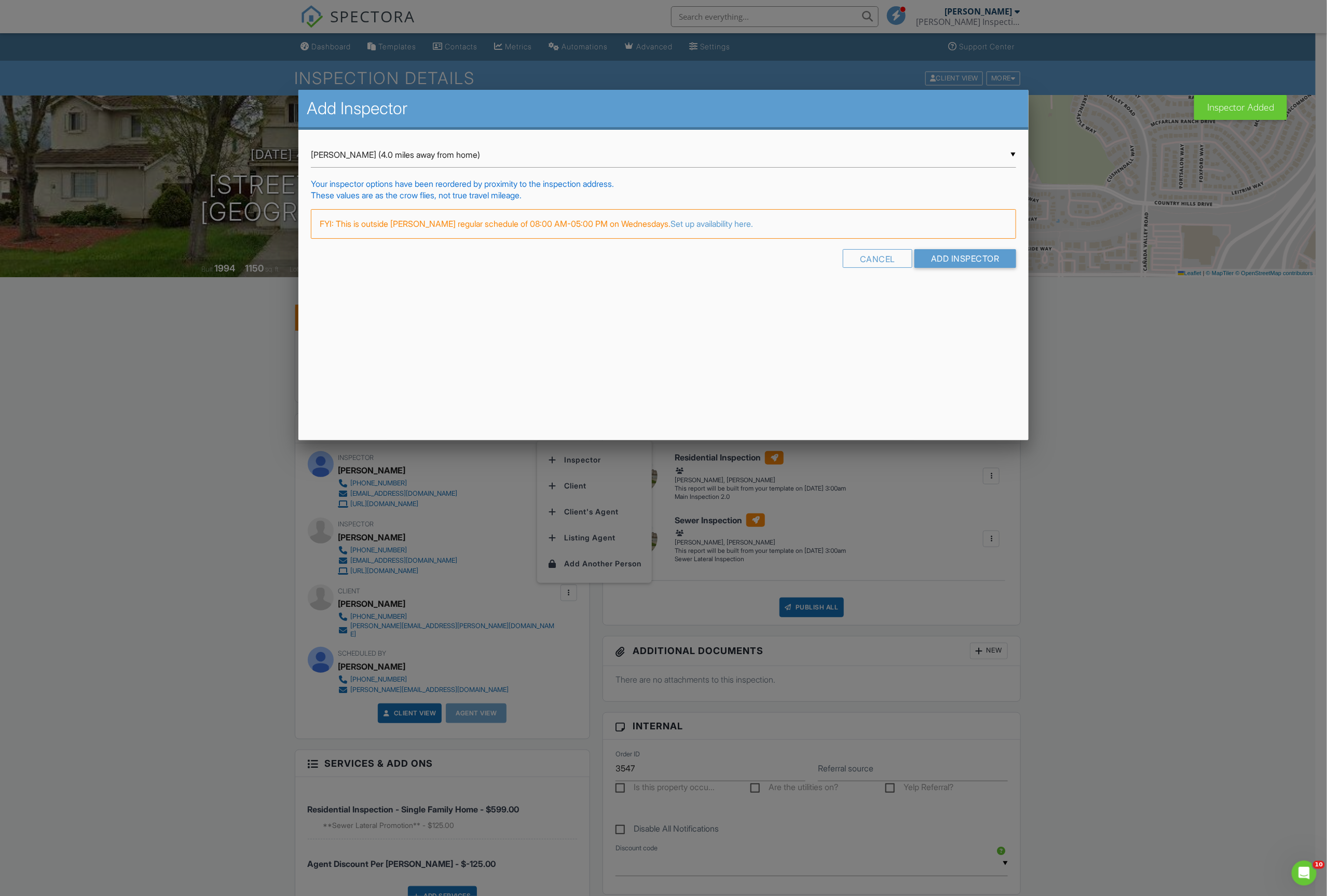
click at [556, 159] on div "▼ [PERSON_NAME] (4.0 miles away from home) [PERSON_NAME] (4.0 miles away from h…" at bounding box center [663, 155] width 705 height 25
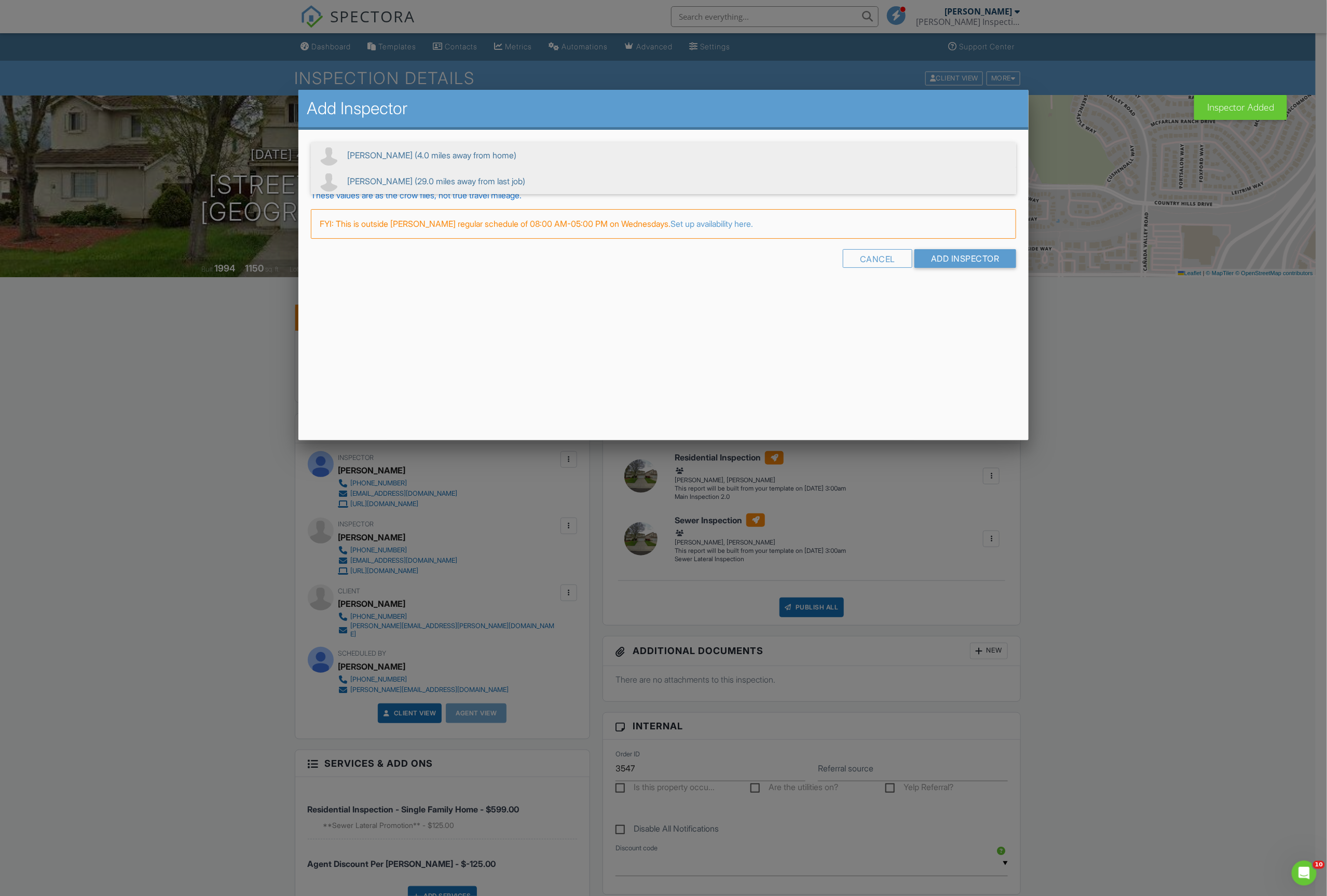
click at [379, 183] on span "[PERSON_NAME] (29.0 miles away from last job)" at bounding box center [663, 181] width 706 height 26
type input "[PERSON_NAME] (29.0 miles away from last job)"
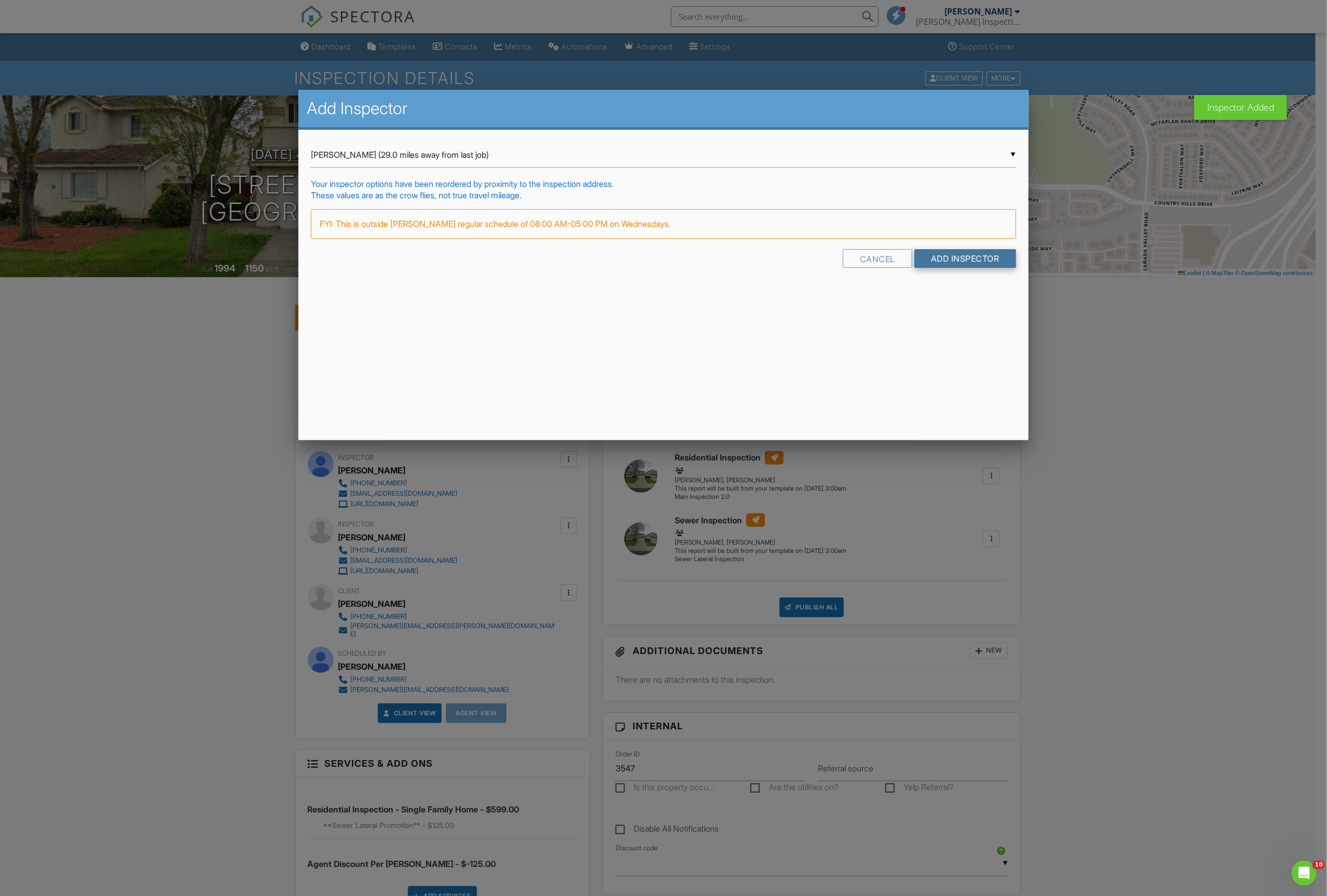
click at [941, 249] on form "▼ Rylan Padilla (29.0 miles away from last job) Veronica Green (4.0 miles away …" at bounding box center [663, 209] width 705 height 133
click at [949, 264] on input "Add Inspector" at bounding box center [965, 258] width 102 height 18
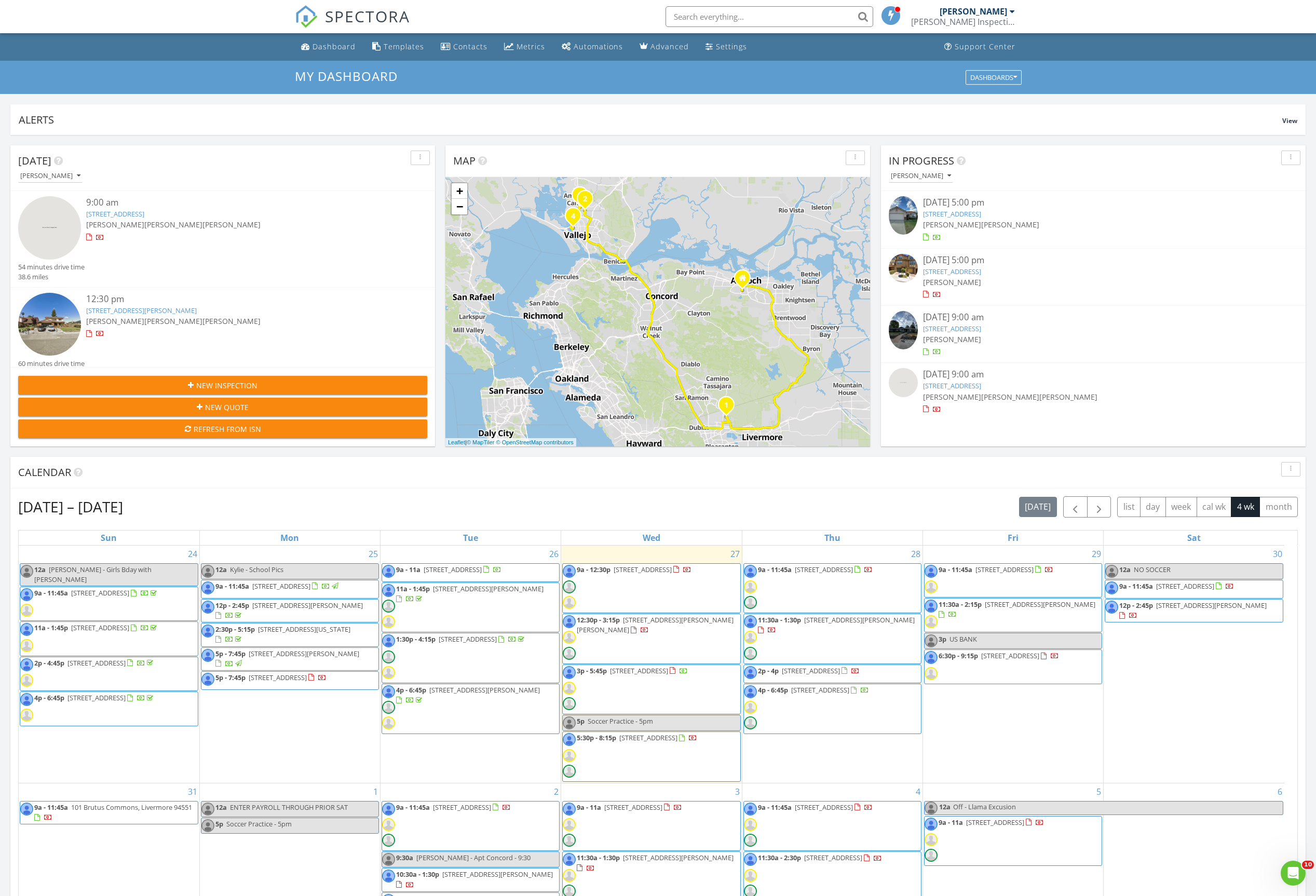
click at [282, 608] on span "142 McLeod, Hercules 94547" at bounding box center [308, 606] width 111 height 10
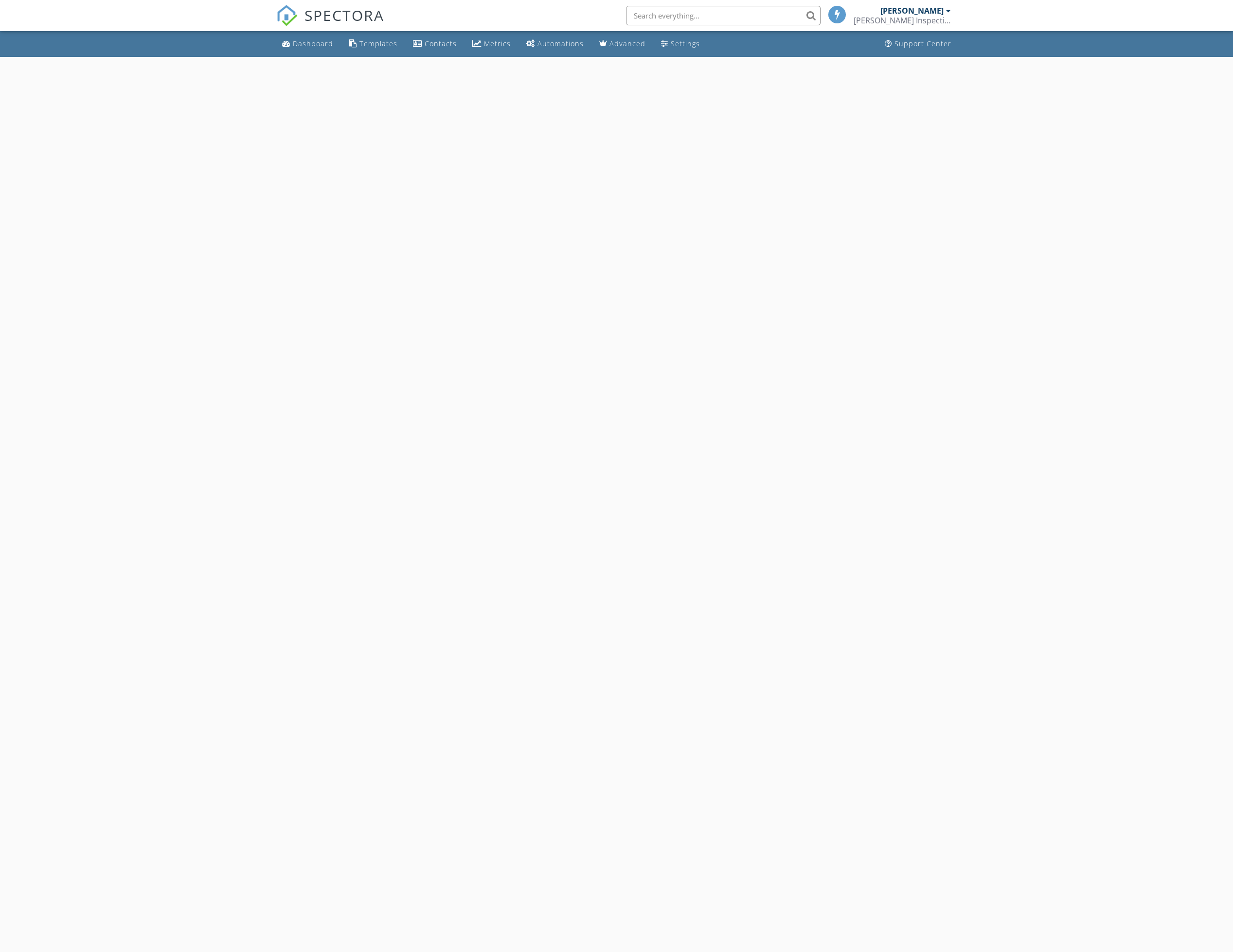
select select "8"
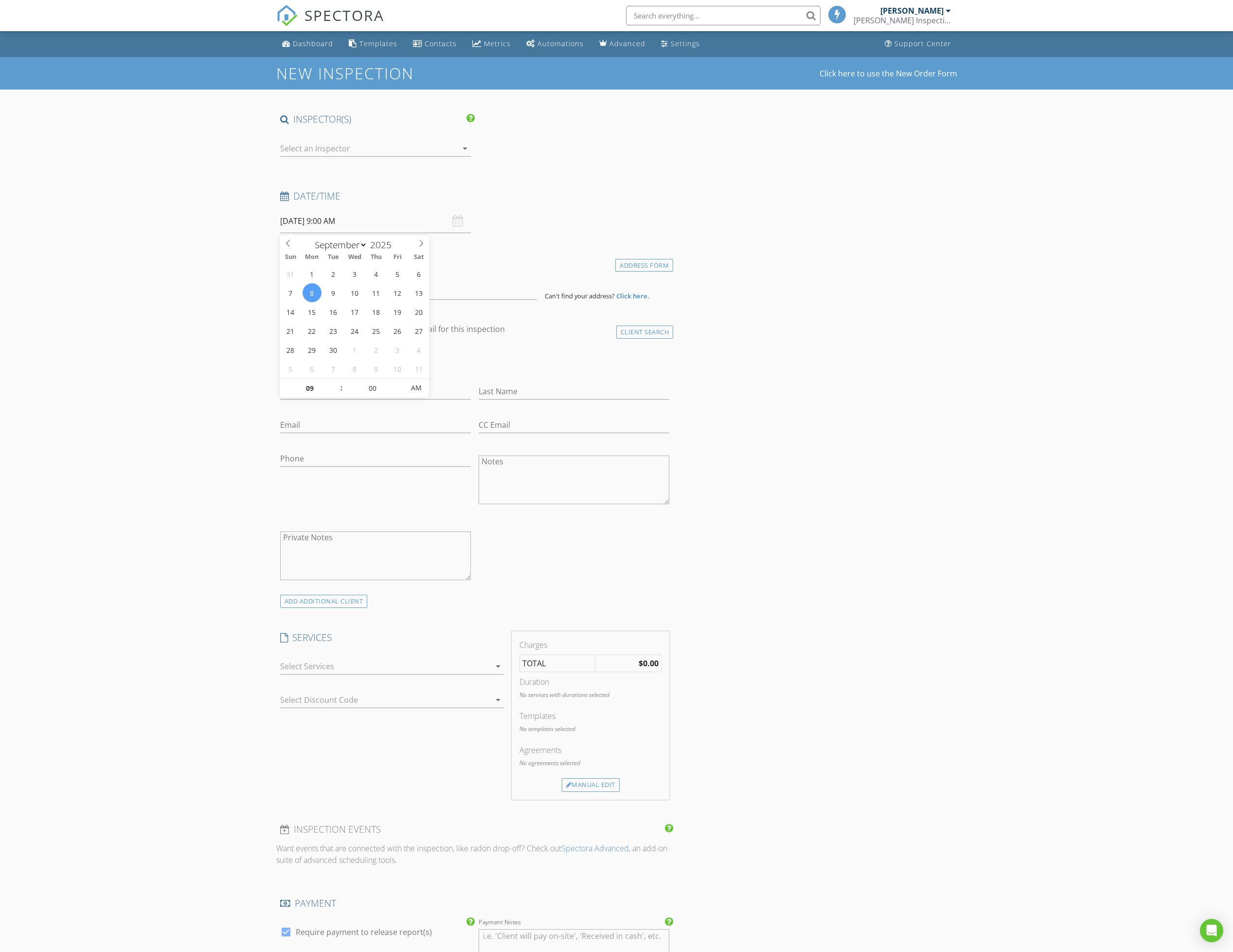
click at [307, 225] on input "[DATE] 9:00 AM" at bounding box center [376, 221] width 191 height 24
type input "10"
type input "09/08/2025 10:00 AM"
click at [336, 383] on span at bounding box center [336, 383] width 6 height 10
type input "11"
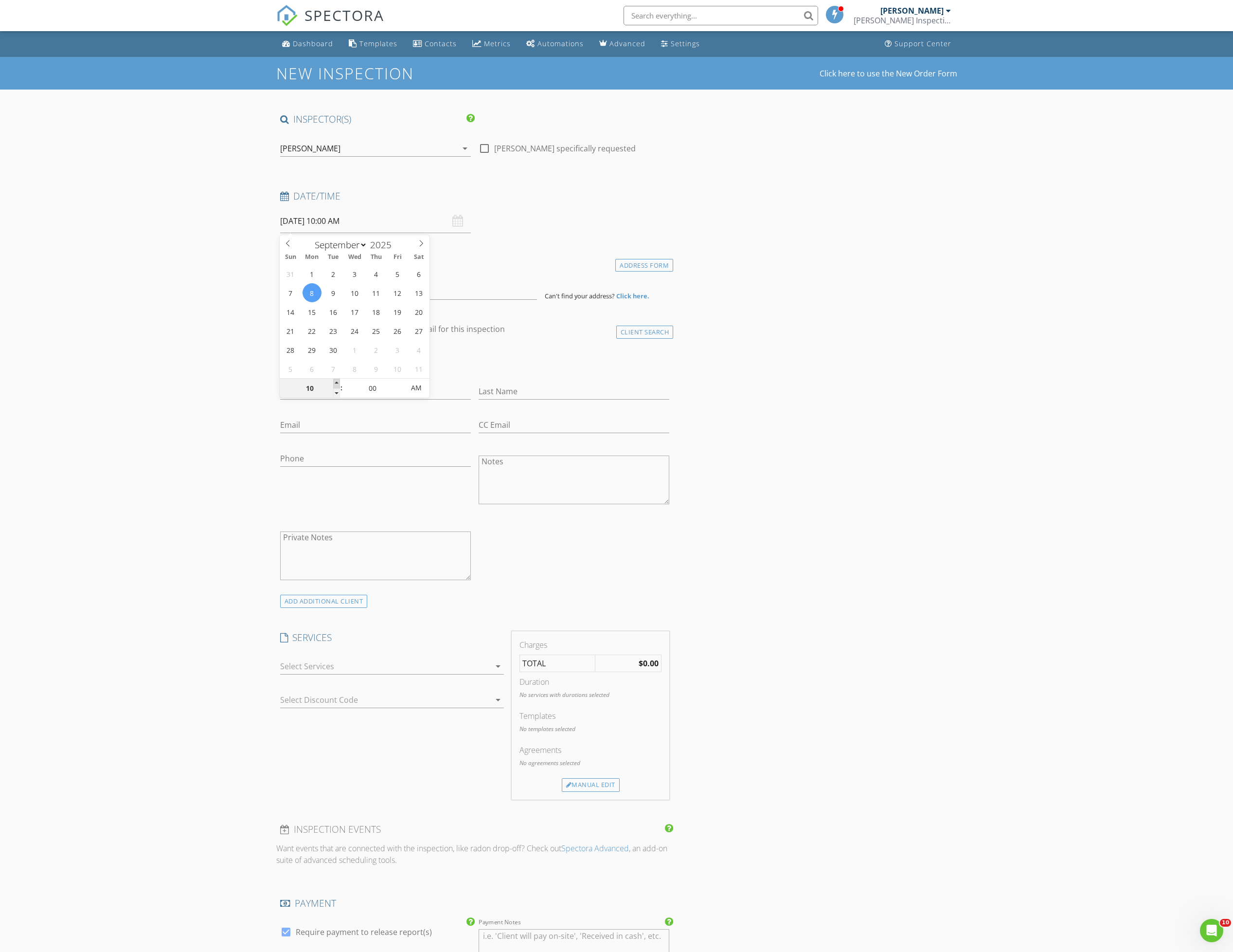
type input "09/08/2025 11:00 AM"
click at [336, 383] on span at bounding box center [336, 383] width 6 height 10
type input "05"
type input "09/08/2025 11:05 AM"
click at [401, 380] on span at bounding box center [399, 383] width 6 height 10
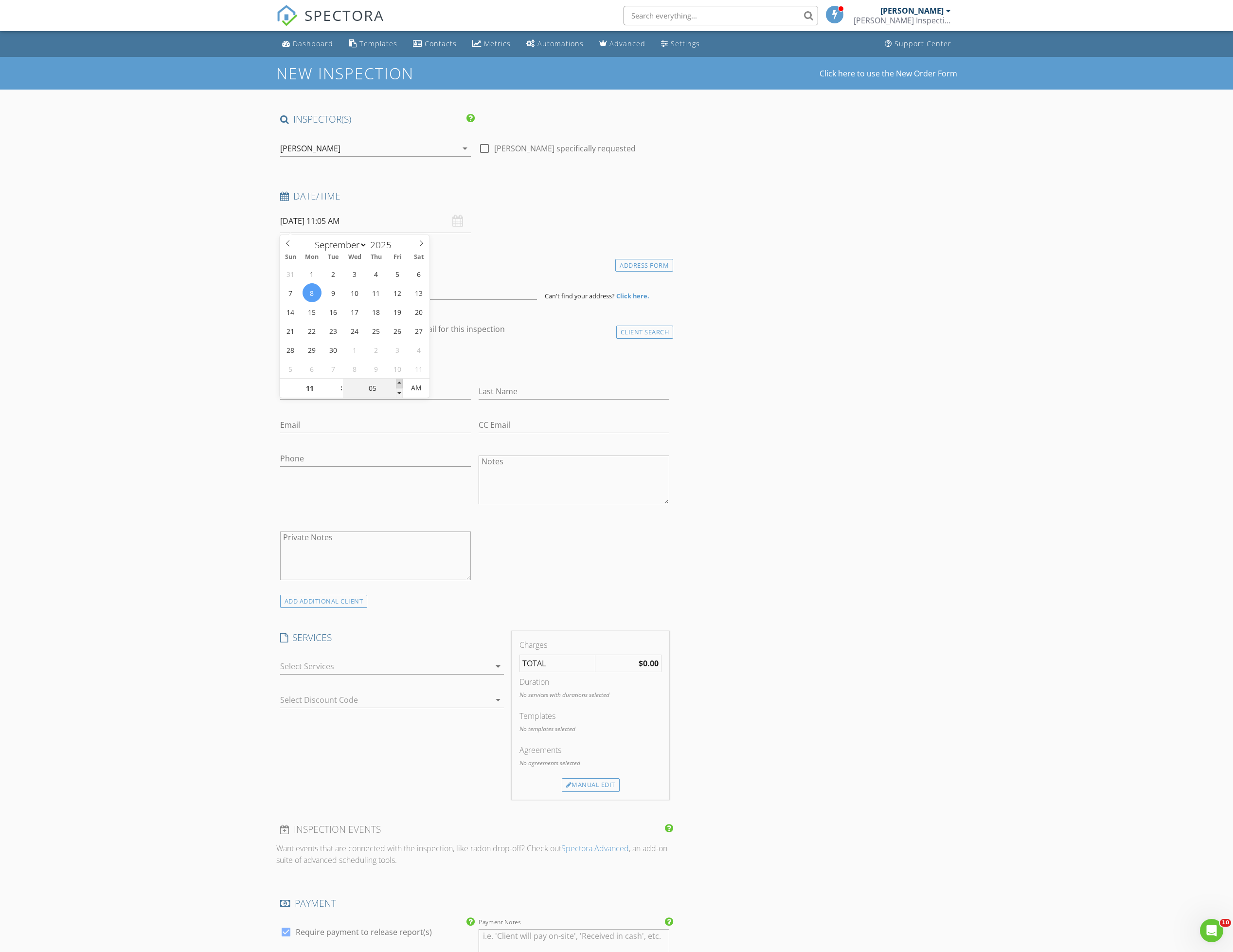
type input "10"
type input "09/08/2025 11:10 AM"
click at [401, 380] on span at bounding box center [399, 383] width 6 height 10
type input "15"
type input "09/08/2025 11:15 AM"
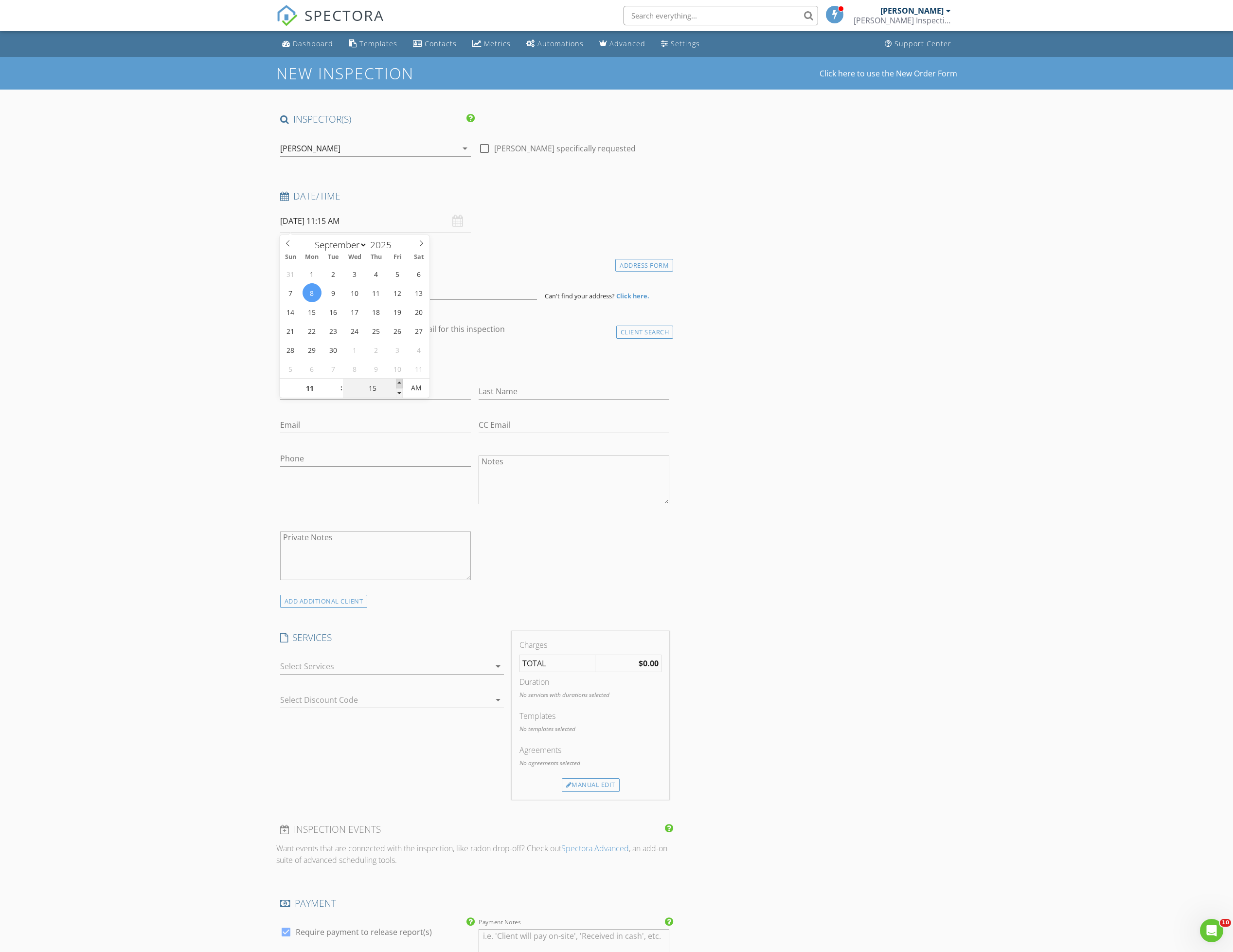
click at [401, 380] on span at bounding box center [399, 383] width 6 height 10
type input "20"
type input "09/08/2025 11:20 AM"
click at [401, 380] on span at bounding box center [399, 383] width 6 height 10
type input "25"
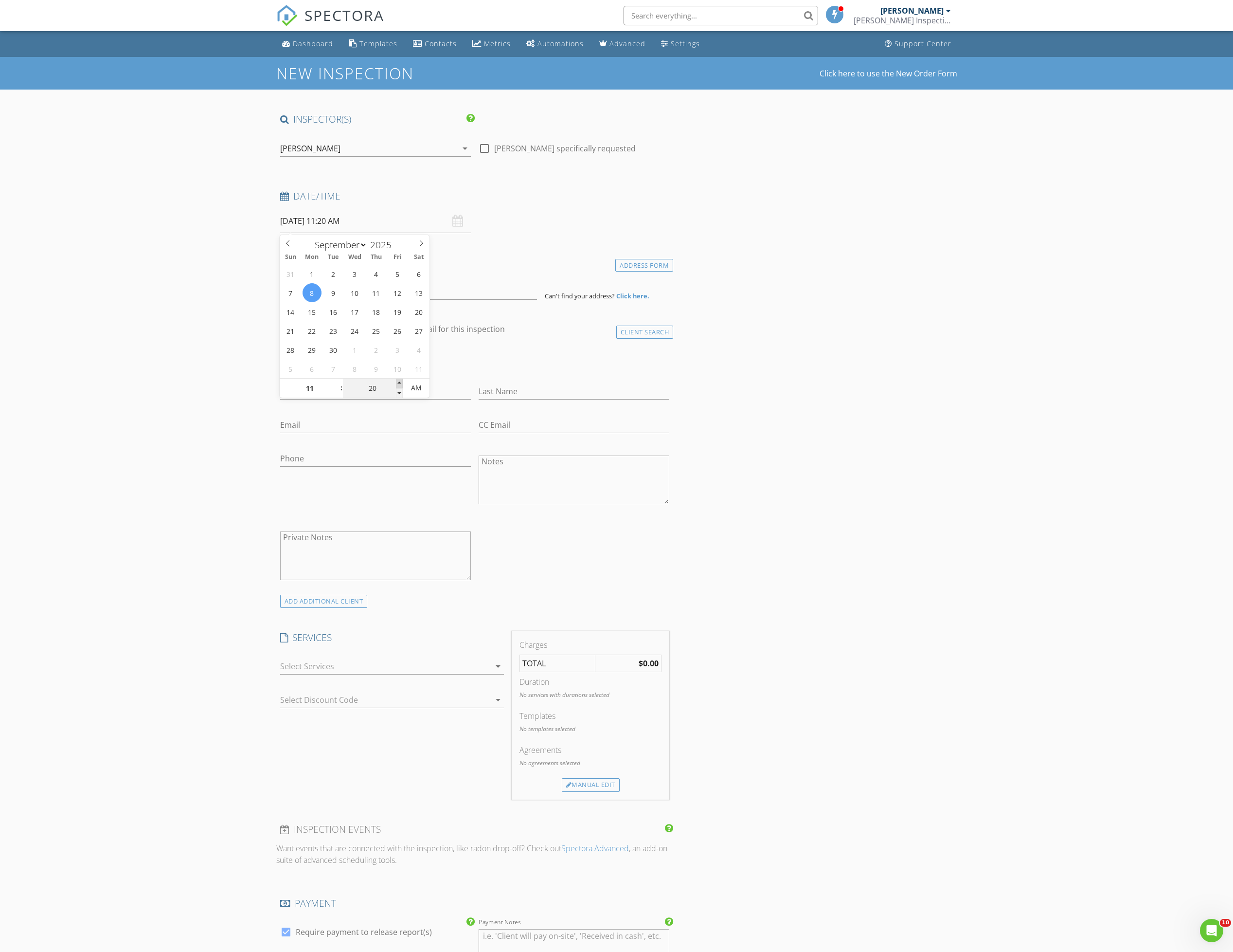
type input "09/08/2025 11:25 AM"
click at [401, 380] on span at bounding box center [399, 383] width 6 height 10
type input "30"
type input "09/08/2025 11:30 AM"
click at [401, 380] on span at bounding box center [399, 383] width 6 height 10
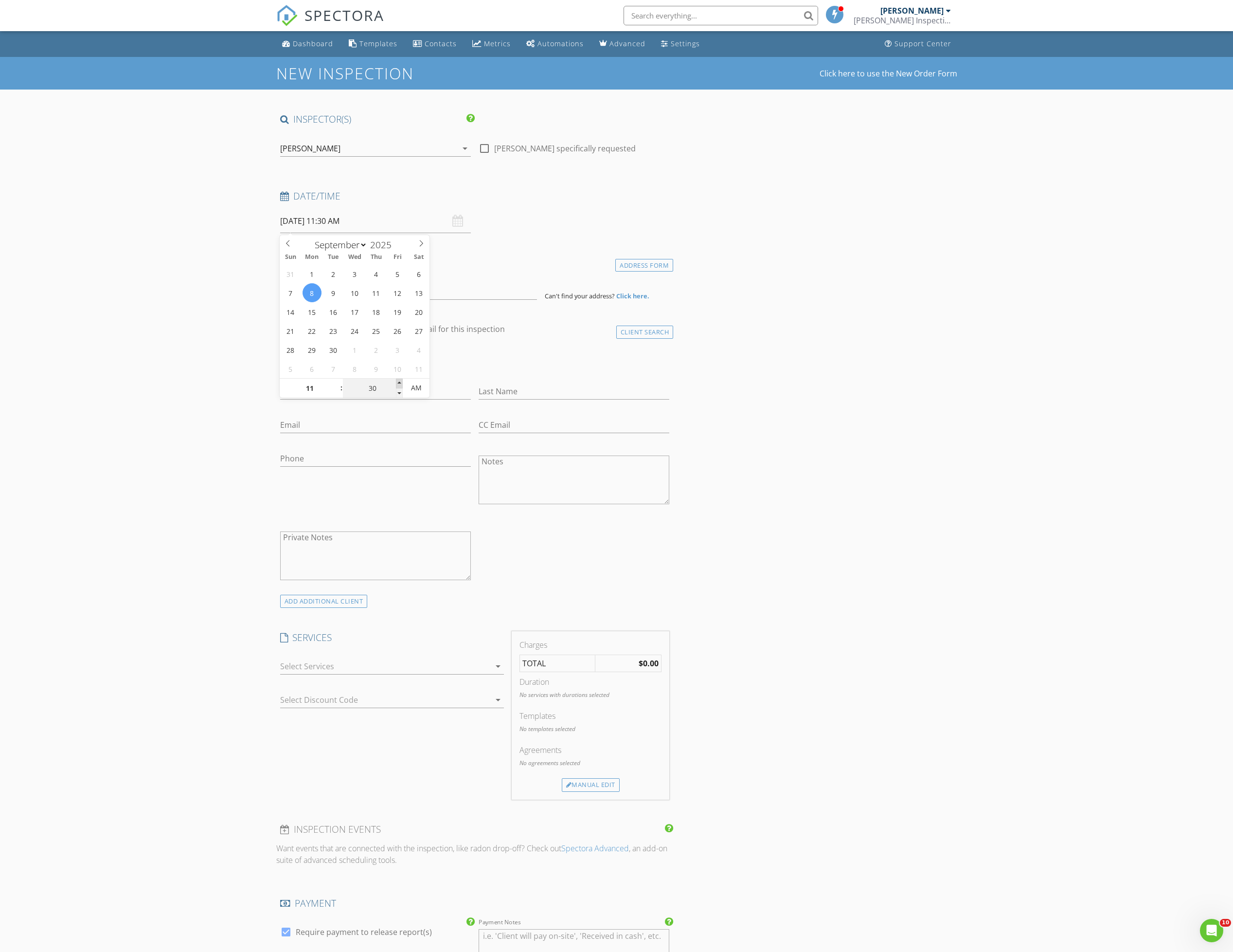
type input "35"
type input "09/08/2025 11:35 AM"
click at [401, 380] on span at bounding box center [399, 383] width 6 height 10
type input "30"
type input "09/08/2025 11:30 AM"
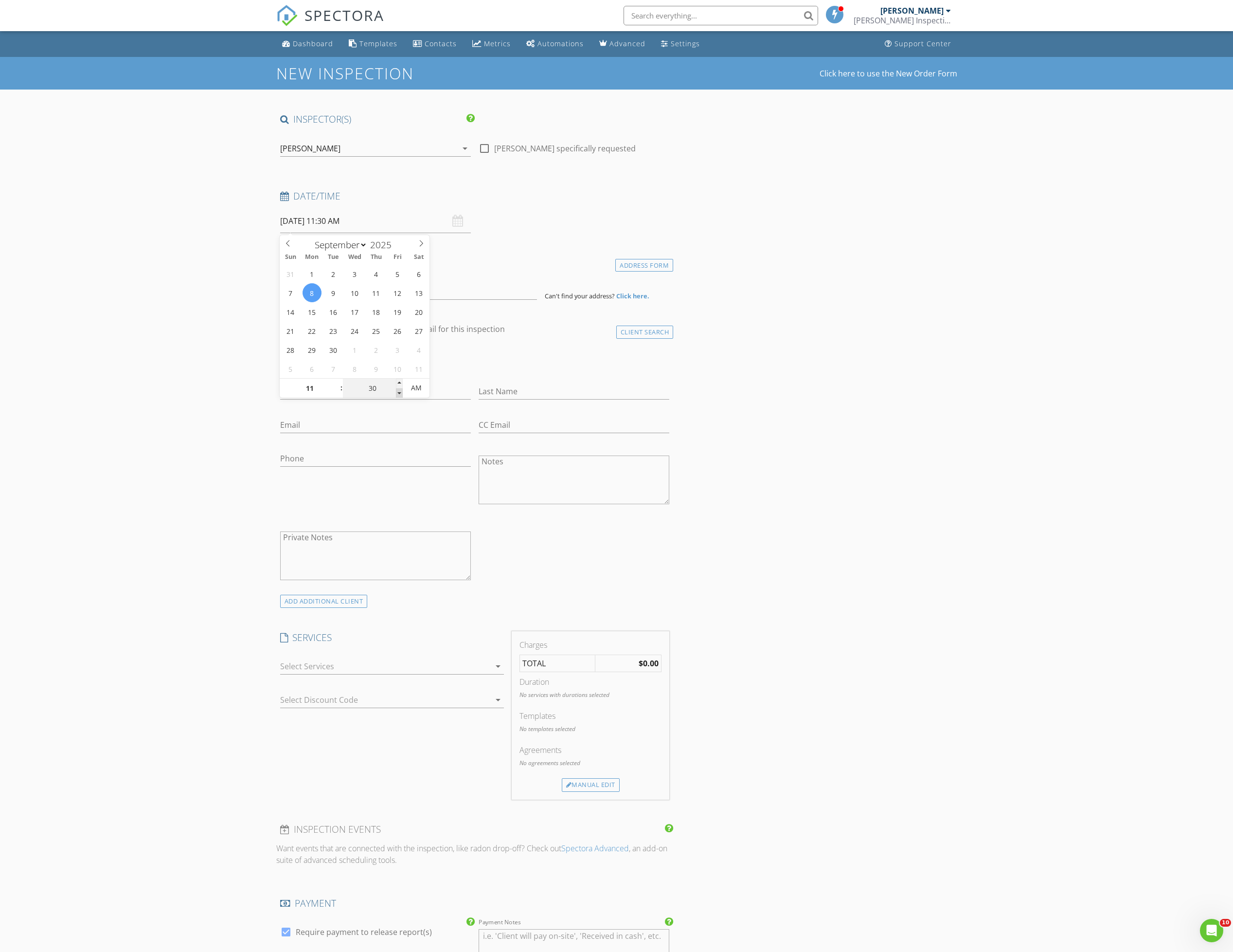
click at [400, 390] on span at bounding box center [399, 393] width 6 height 10
drag, startPoint x: 137, startPoint y: 396, endPoint x: 145, endPoint y: 390, distance: 10.0
click at [140, 391] on div "New Inspection Click here to use the New Order Form INSPECTOR(S) check_box Jaso…" at bounding box center [616, 828] width 1233 height 1542
click at [374, 293] on input at bounding box center [409, 288] width 257 height 24
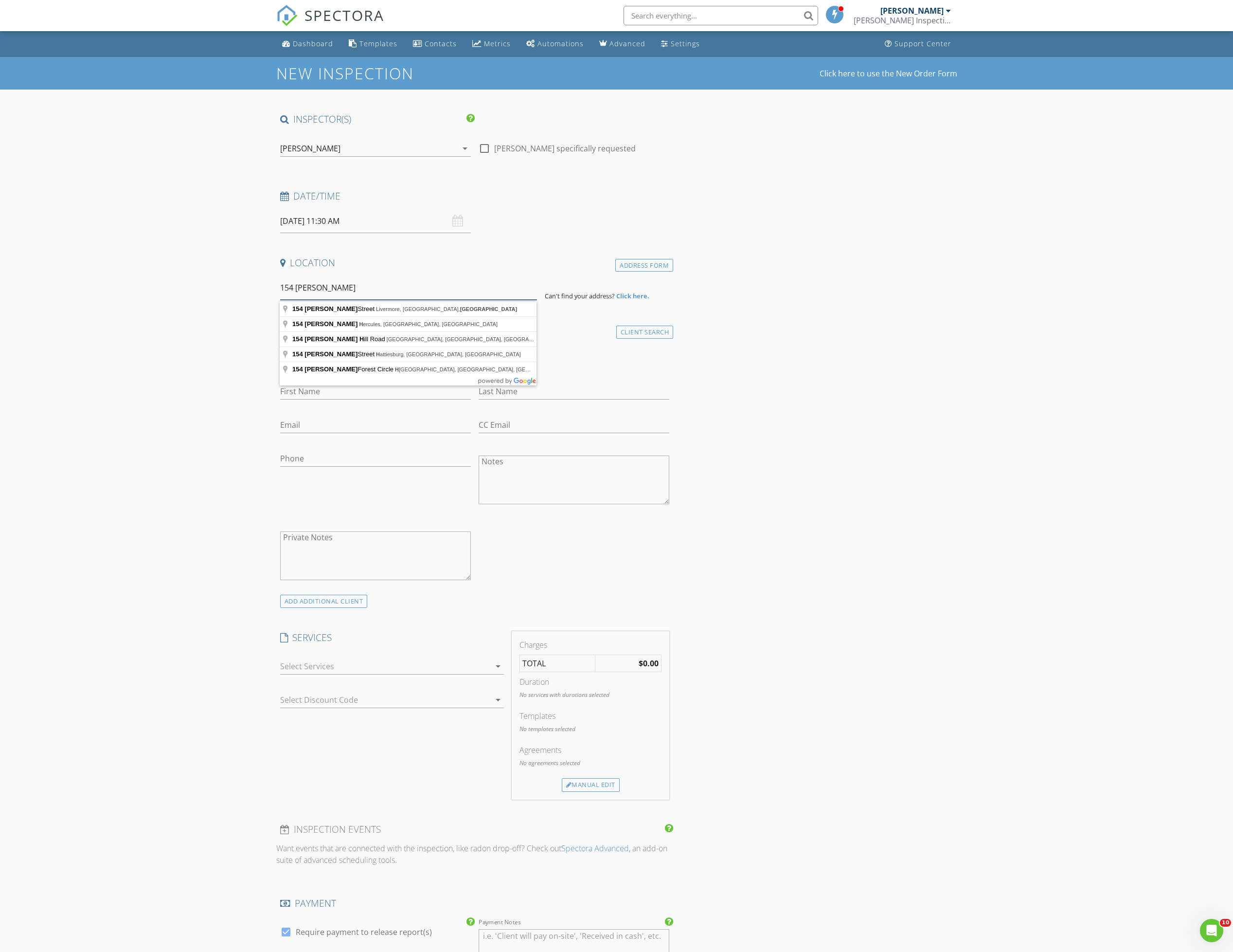
type input "154 McLeod, H"
drag, startPoint x: 620, startPoint y: 263, endPoint x: 612, endPoint y: 268, distance: 9.4
click at [620, 263] on div "Address Form" at bounding box center [644, 265] width 58 height 13
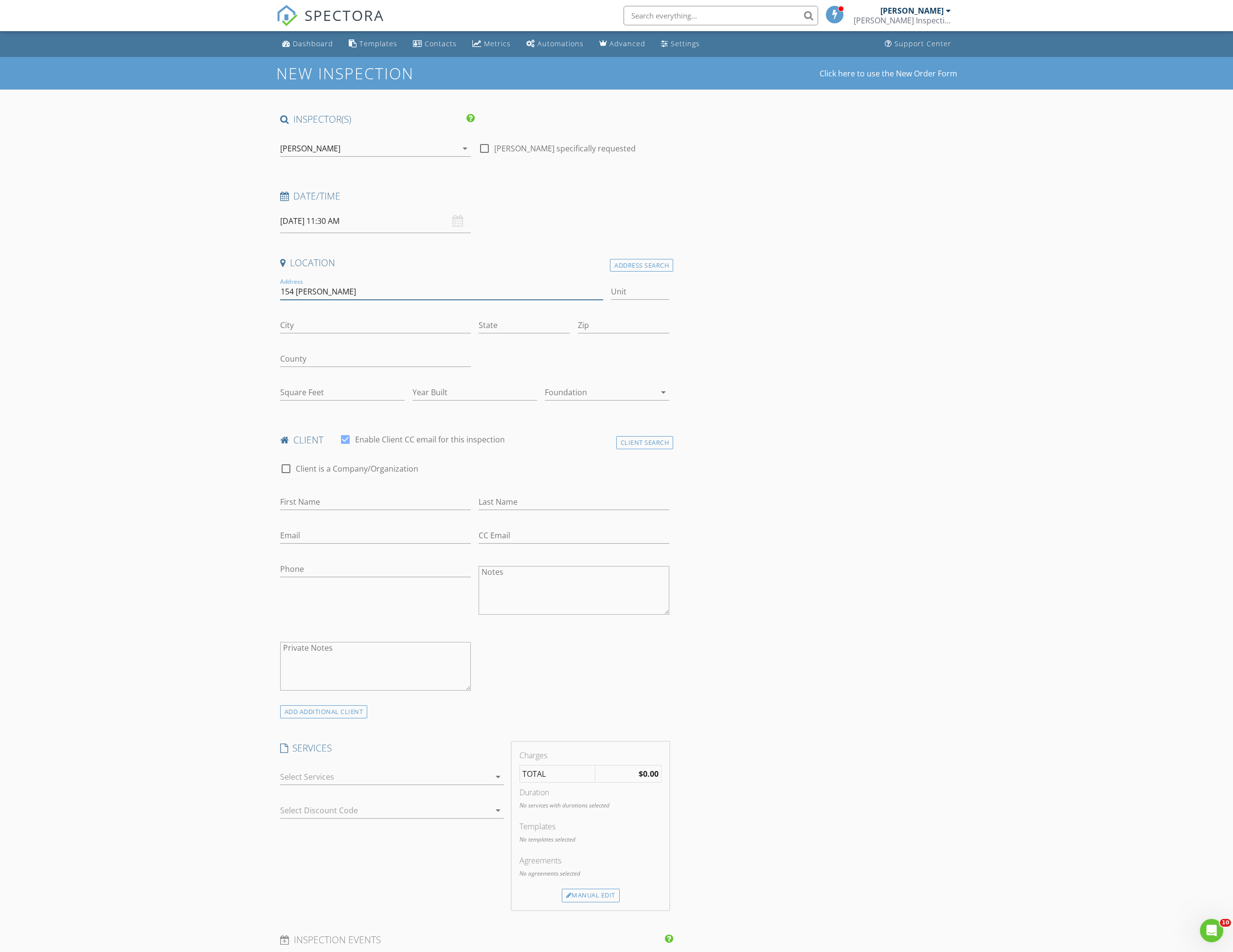
click at [351, 290] on input "154 McLeod, H" at bounding box center [442, 292] width 324 height 16
type input "154 McLeod"
type input "Hercules"
type input "c"
type input "CA"
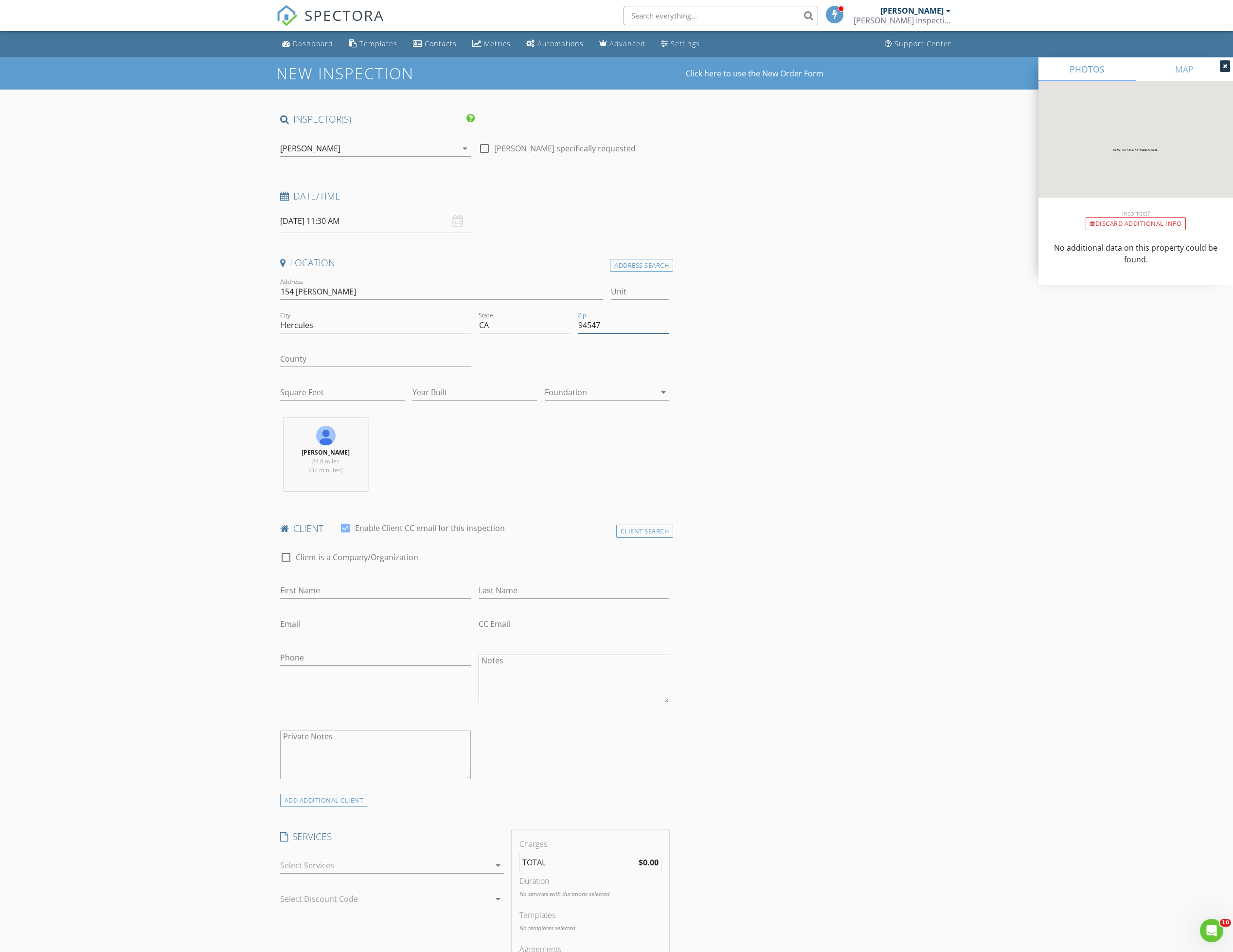
type input "94547"
click at [307, 395] on input "Square Feet" at bounding box center [342, 392] width 125 height 16
type input "1891"
click at [468, 391] on input "Year Built" at bounding box center [474, 392] width 125 height 16
type input "2025"
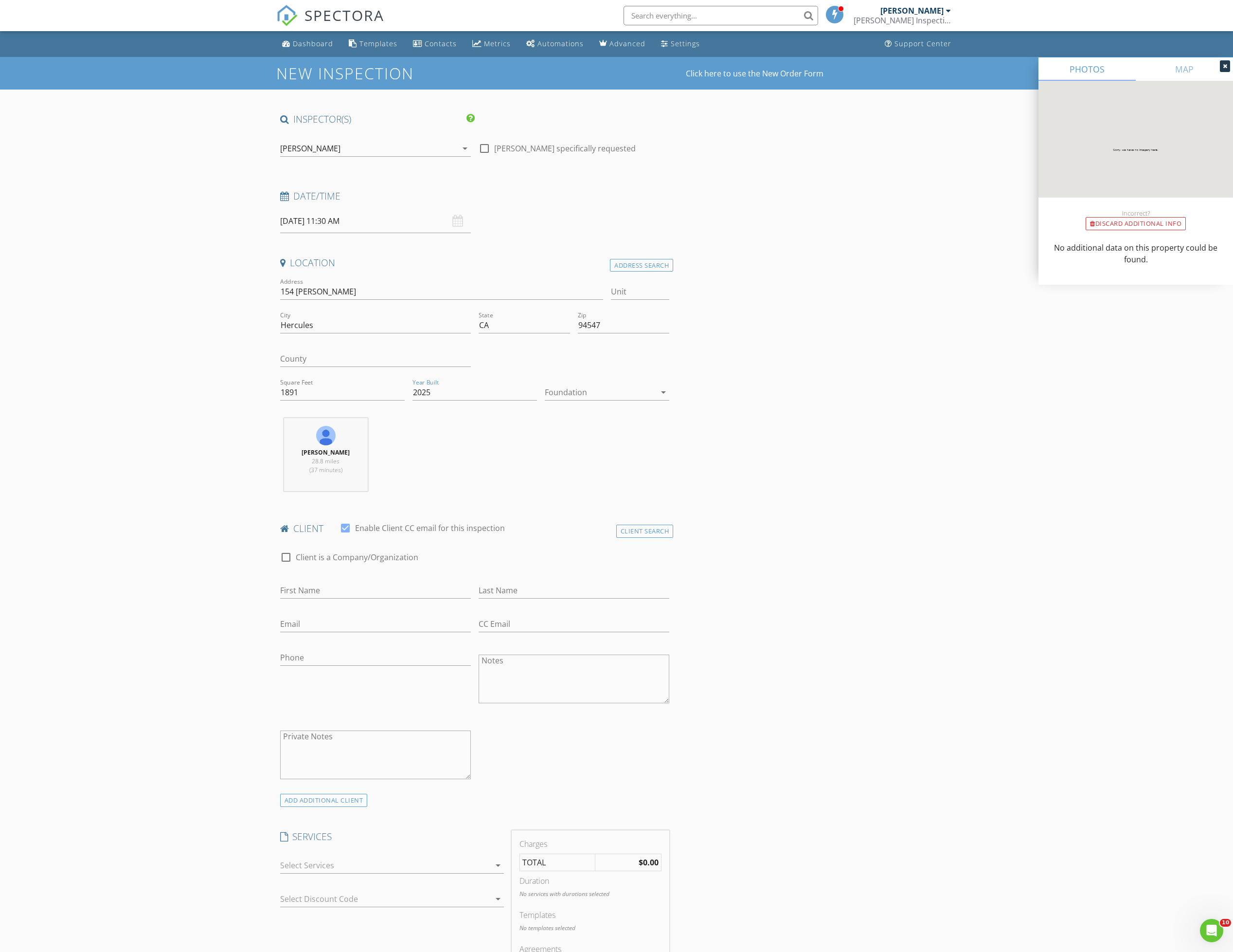
click at [618, 391] on div at bounding box center [601, 391] width 111 height 15
click at [584, 445] on div "Slab" at bounding box center [607, 444] width 109 height 12
click at [174, 501] on div "New Inspection Click here to use the New Order Form INSPECTOR(S) check_box Jaso…" at bounding box center [616, 927] width 1233 height 1741
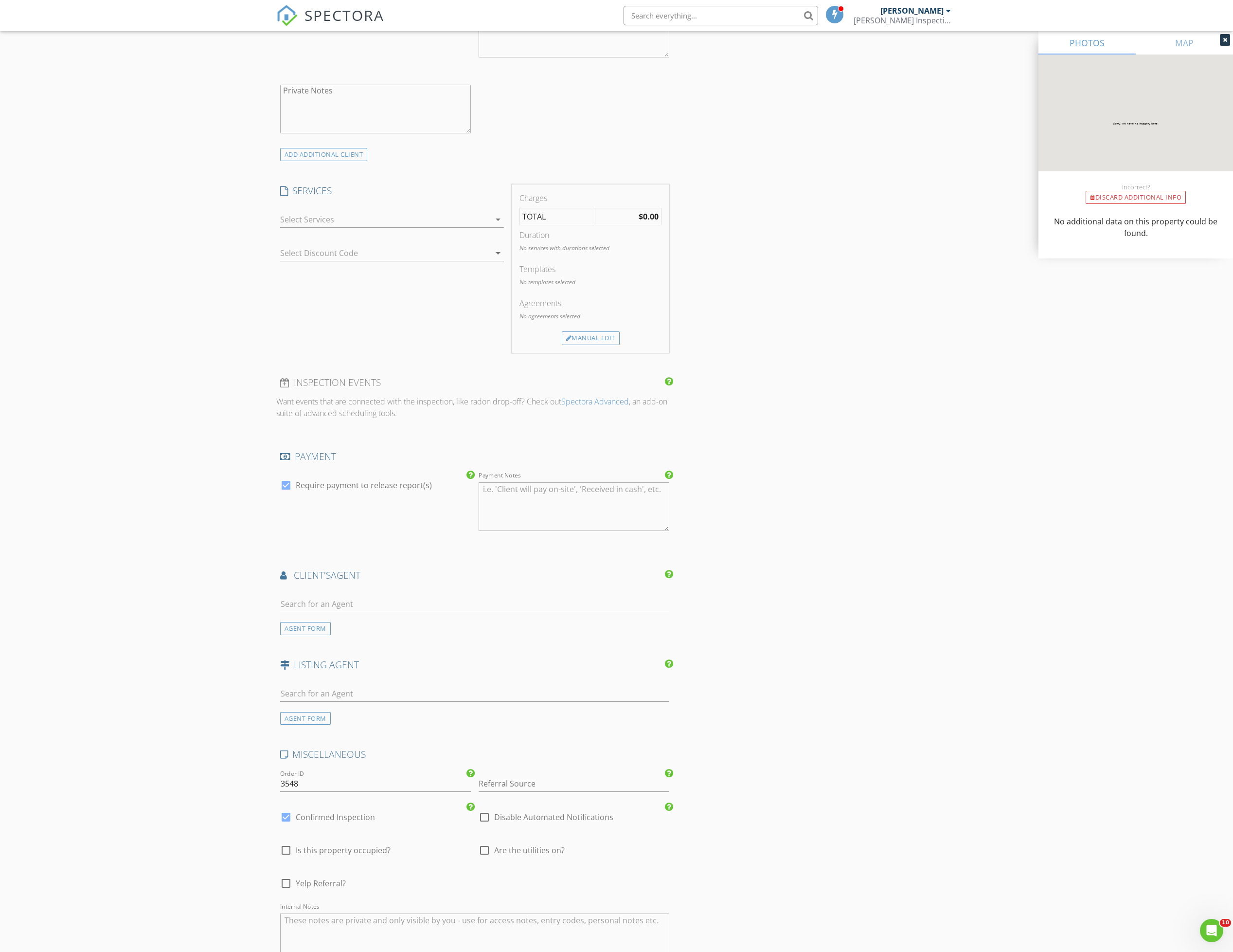
scroll to position [73, 0]
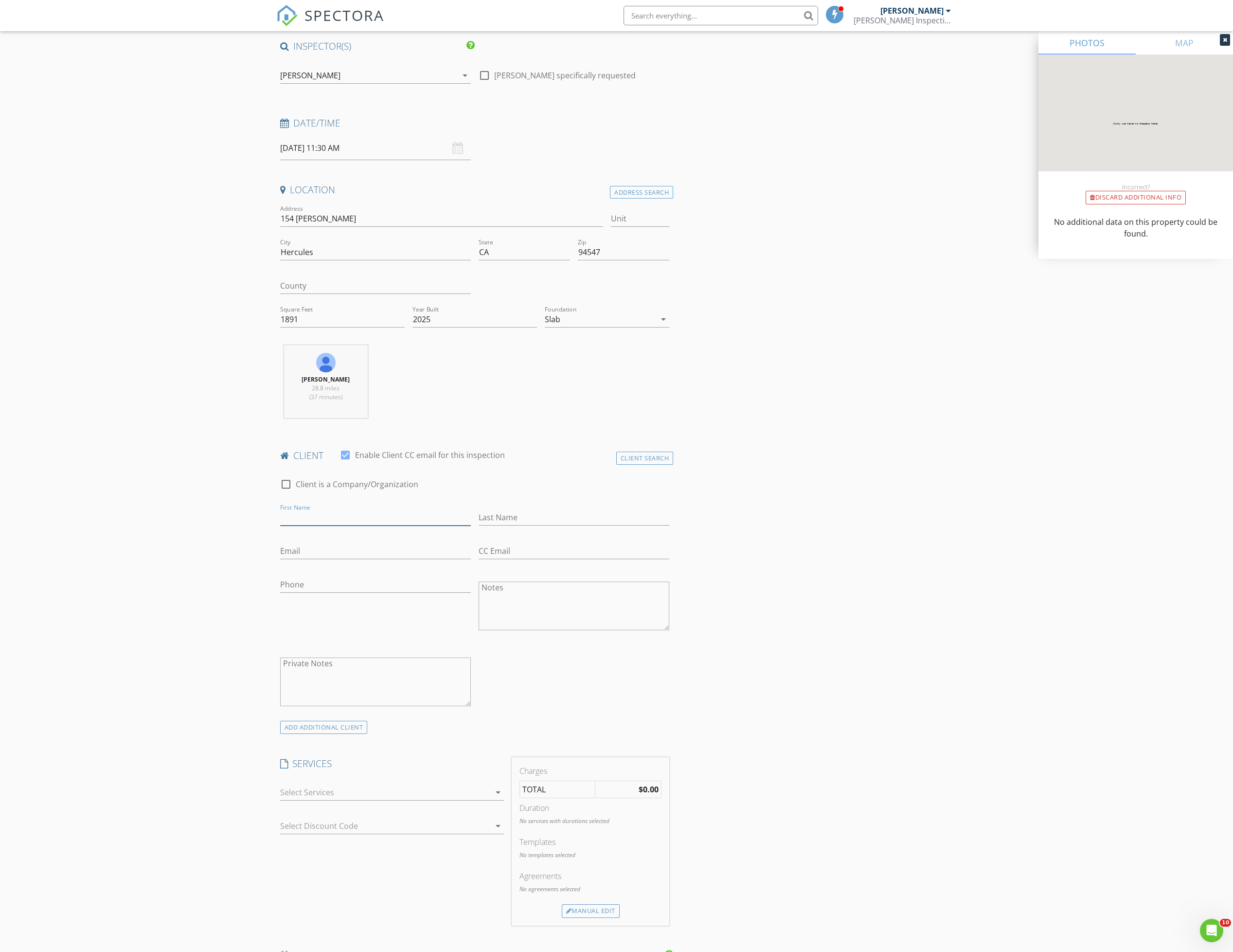
click at [326, 522] on input "First Name" at bounding box center [376, 518] width 191 height 16
type input "Terence"
type input "Ching"
type input "tching93@gmail.com"
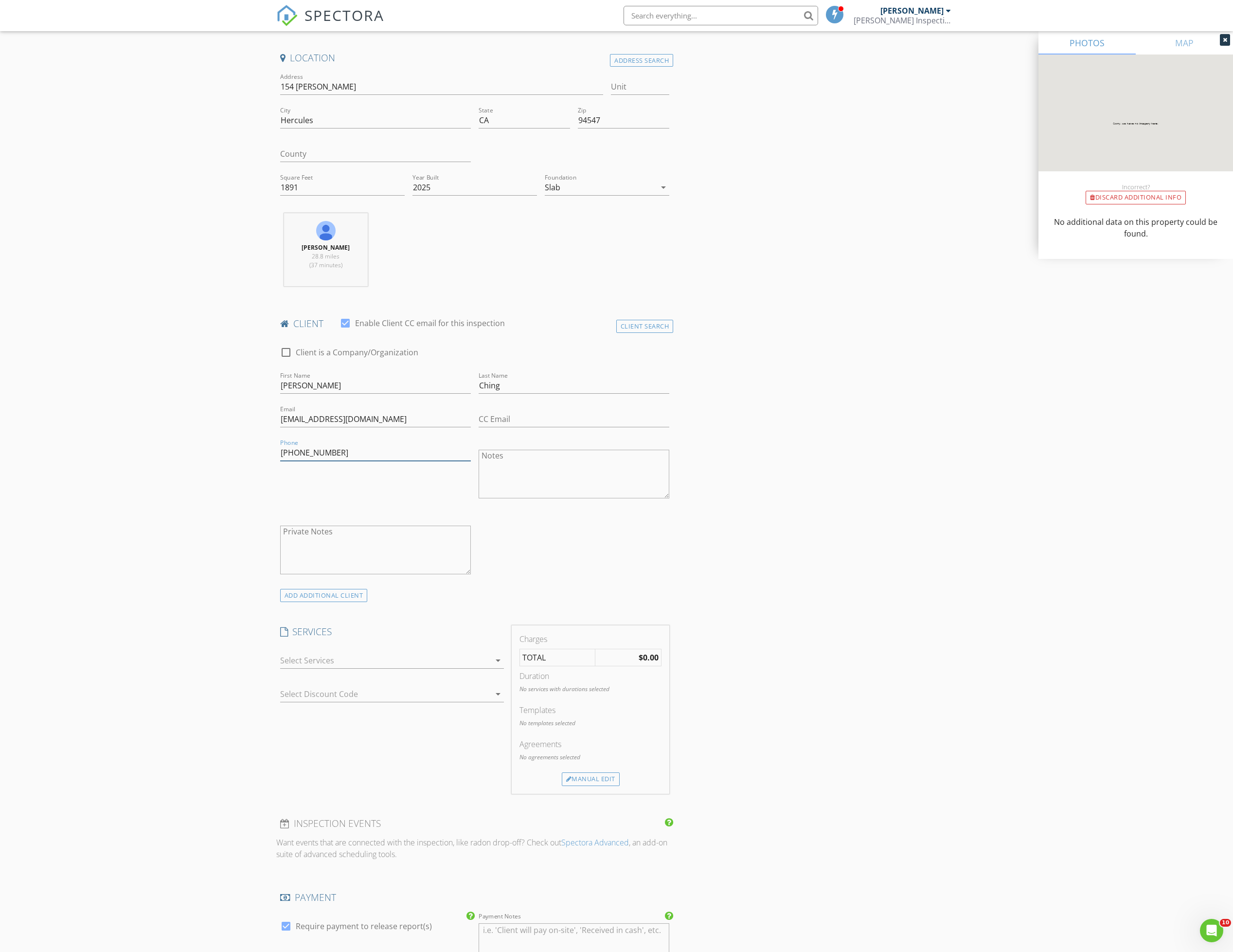
scroll to position [365, 0]
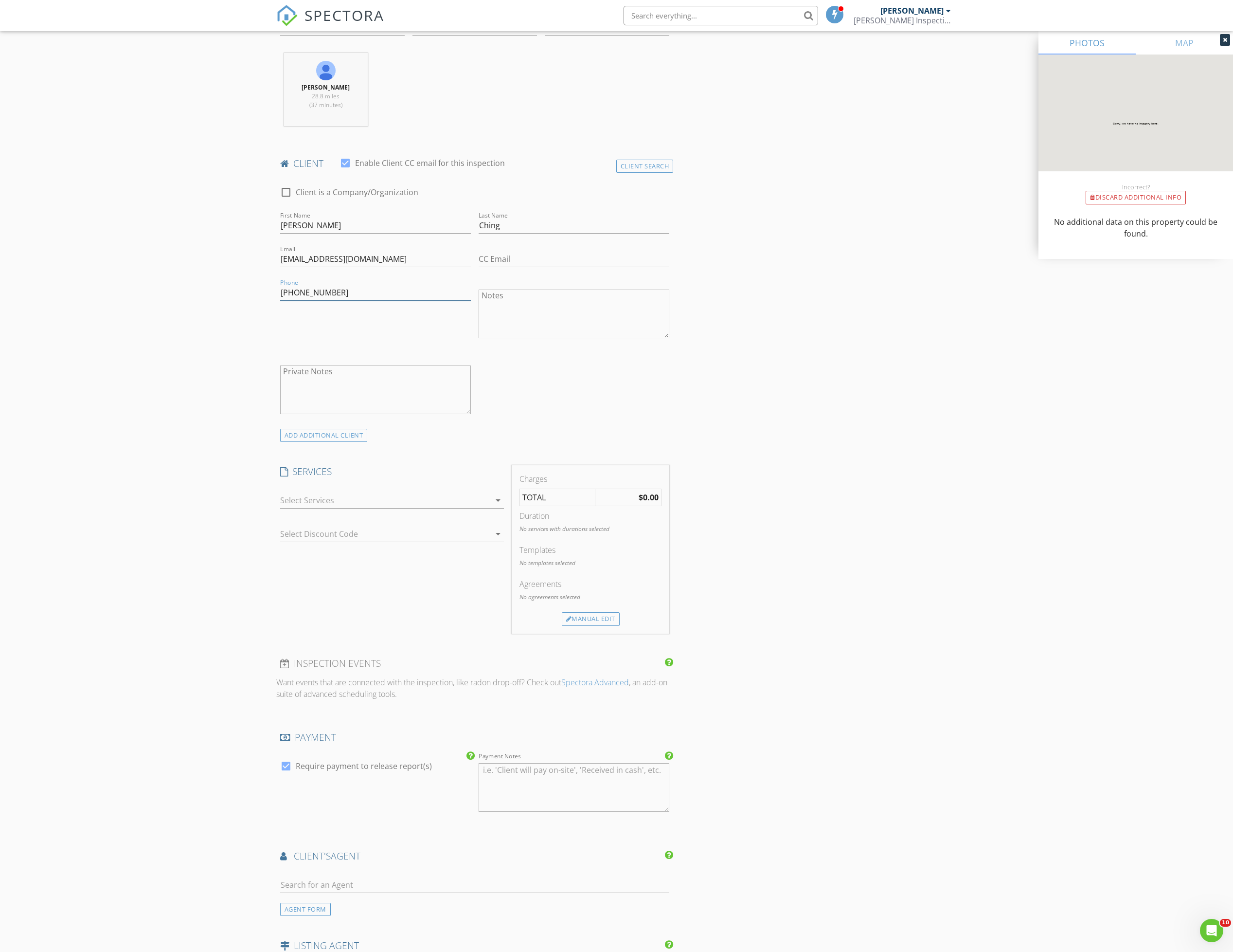
type input "415-812-6352"
click at [388, 508] on div at bounding box center [385, 500] width 210 height 15
click at [340, 539] on div "Residential Inspection - Single Family Home" at bounding box center [387, 533] width 158 height 12
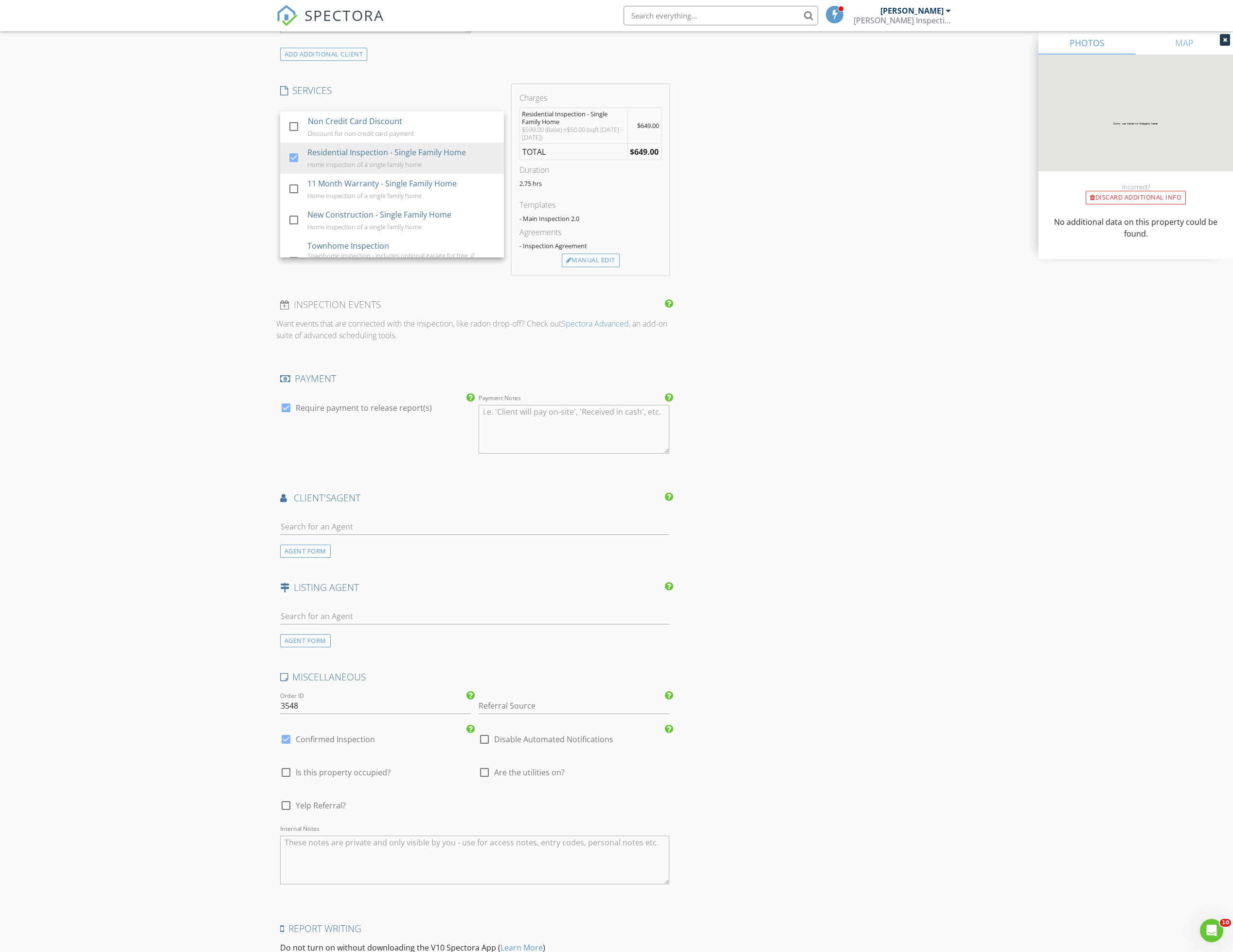
scroll to position [873, 0]
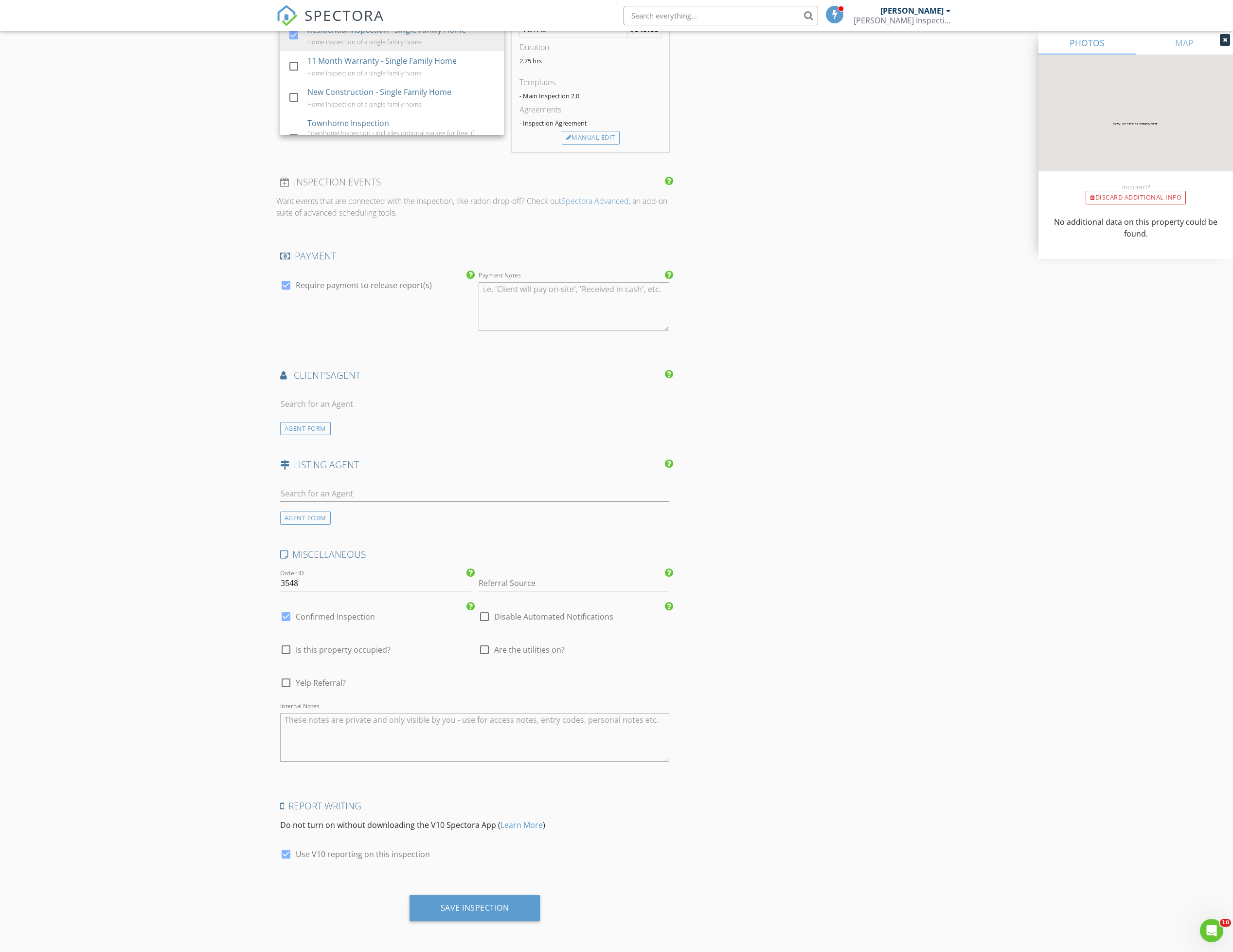
click at [314, 724] on textarea "Internal Notes" at bounding box center [475, 736] width 389 height 48
click at [406, 734] on textarea "New Build" at bounding box center [475, 736] width 389 height 48
paste textarea "Builder reps name : Duc (Duke) Hoang Builders phone: 510-385-0225 Builder reps …"
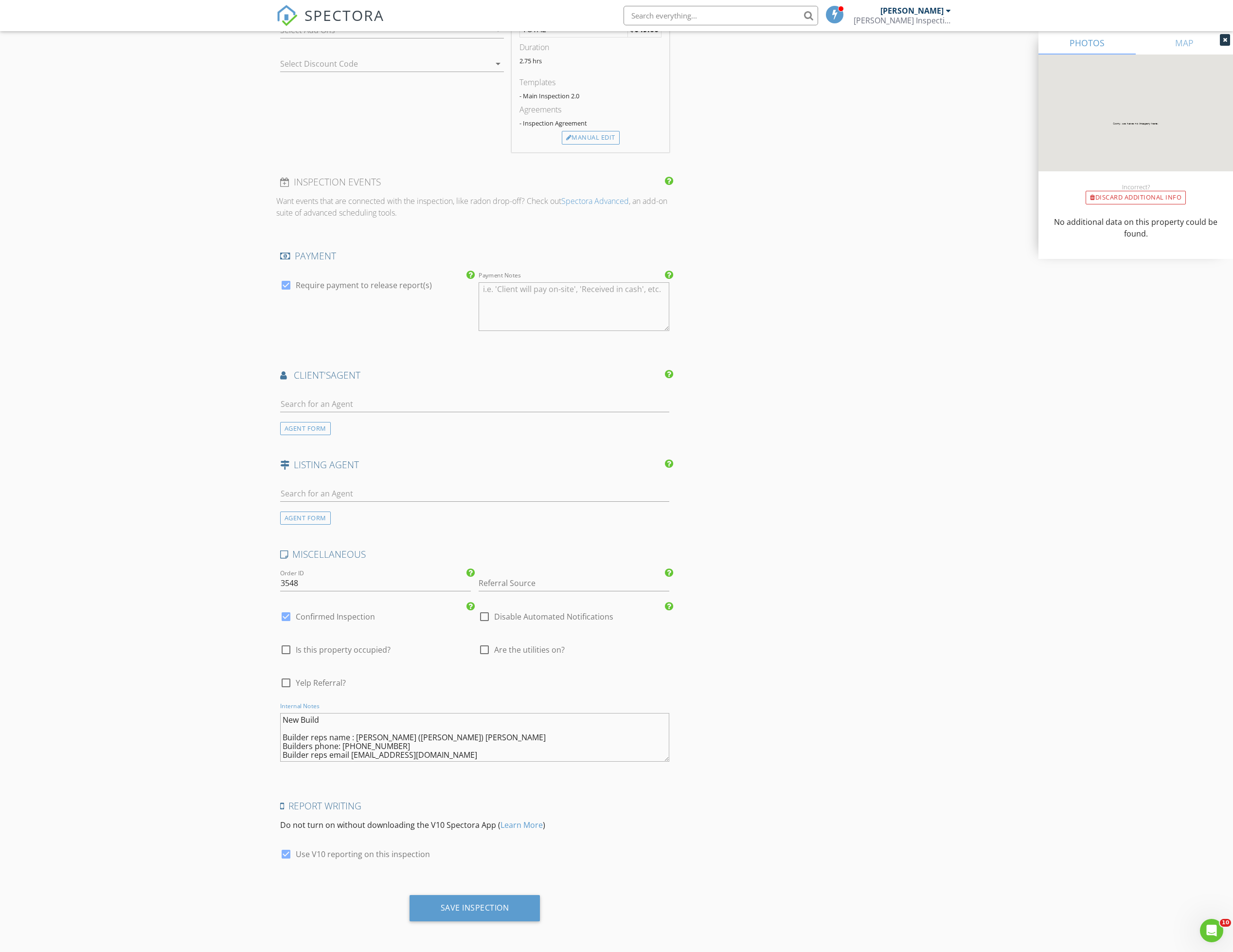
type textarea "New Build Builder reps name : Duc (Duke) Hoang Builders phone: 510-385-0225 Bui…"
click at [465, 913] on div "Save Inspection" at bounding box center [475, 907] width 131 height 26
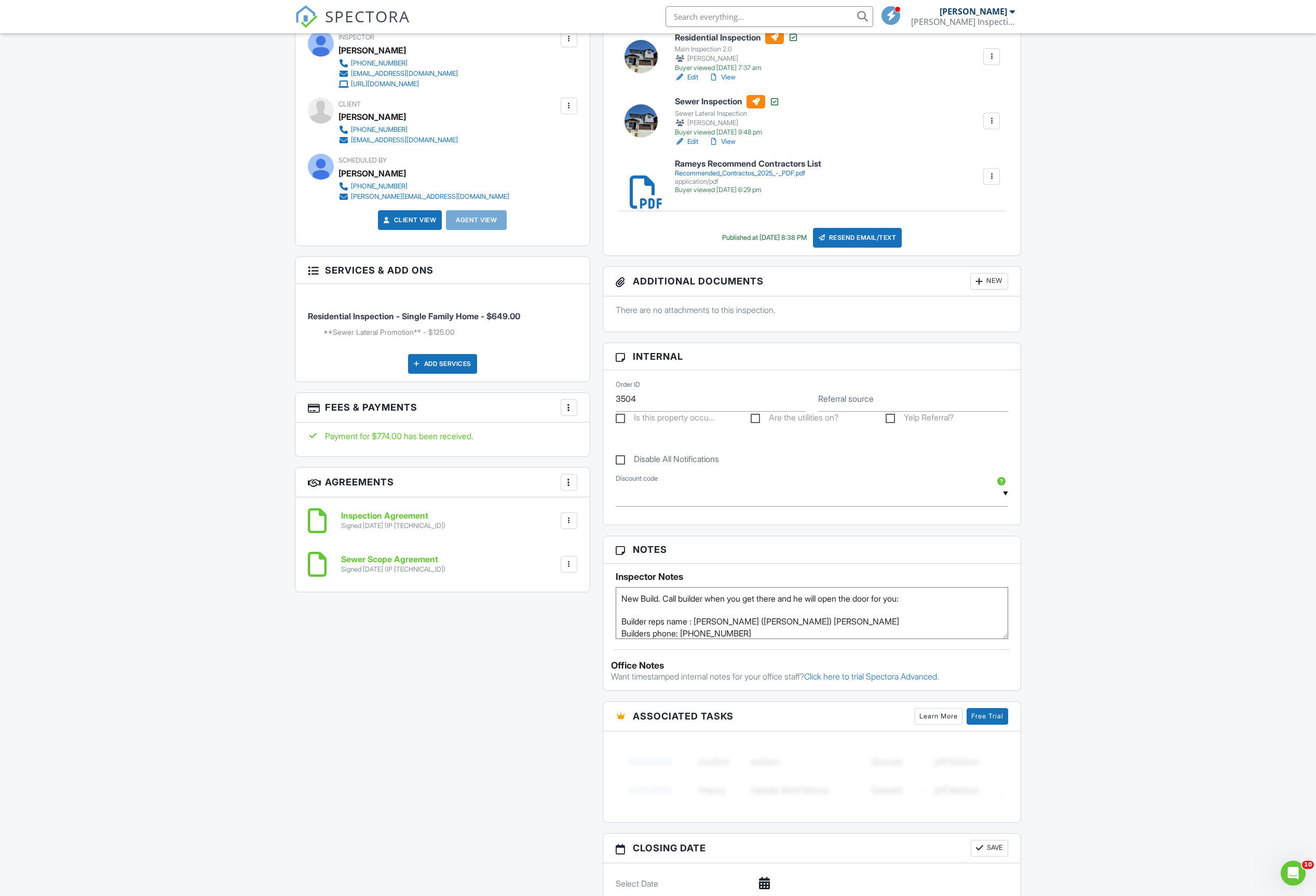
scroll to position [17, 0]
drag, startPoint x: 792, startPoint y: 631, endPoint x: 617, endPoint y: 607, distance: 176.6
click at [617, 607] on textarea "New Build. Call builder when you get there and he will open the door for you: B…" at bounding box center [812, 613] width 393 height 51
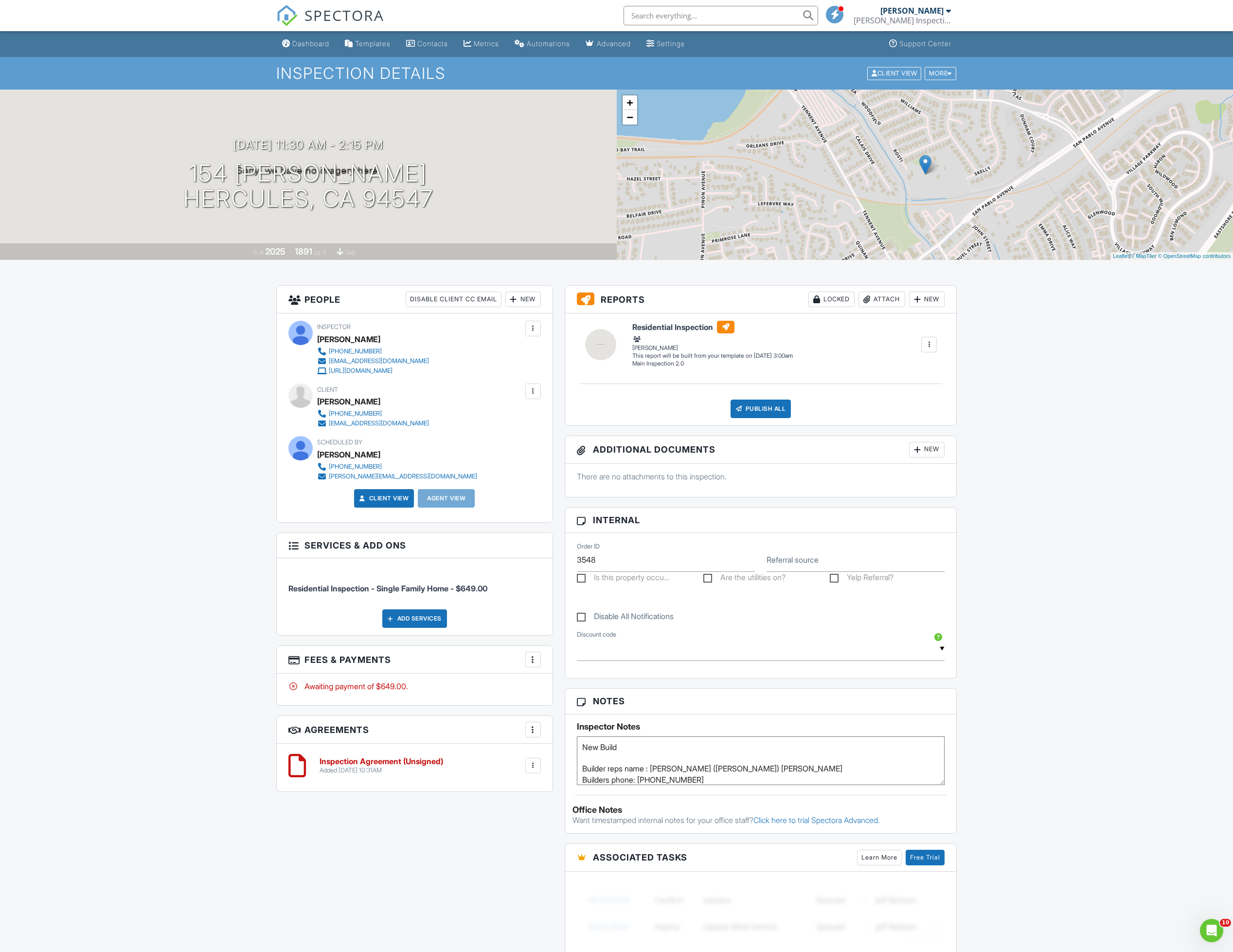
drag, startPoint x: 724, startPoint y: 32, endPoint x: 723, endPoint y: 56, distance: 24.0
drag, startPoint x: 723, startPoint y: 56, endPoint x: 303, endPoint y: 50, distance: 420.0
click at [305, 46] on div "Dashboard" at bounding box center [310, 43] width 37 height 8
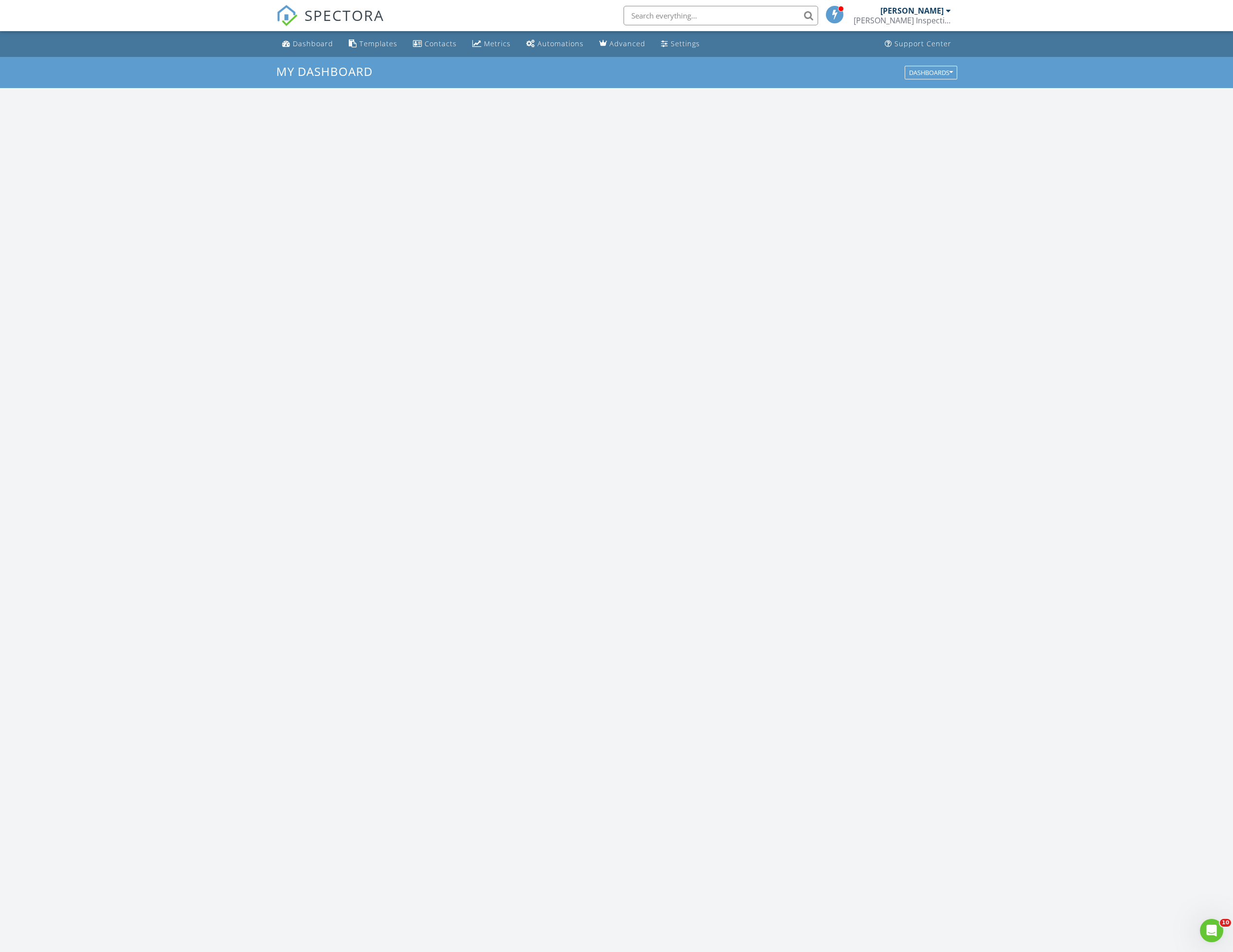
scroll to position [908, 1257]
